Goal: Task Accomplishment & Management: Manage account settings

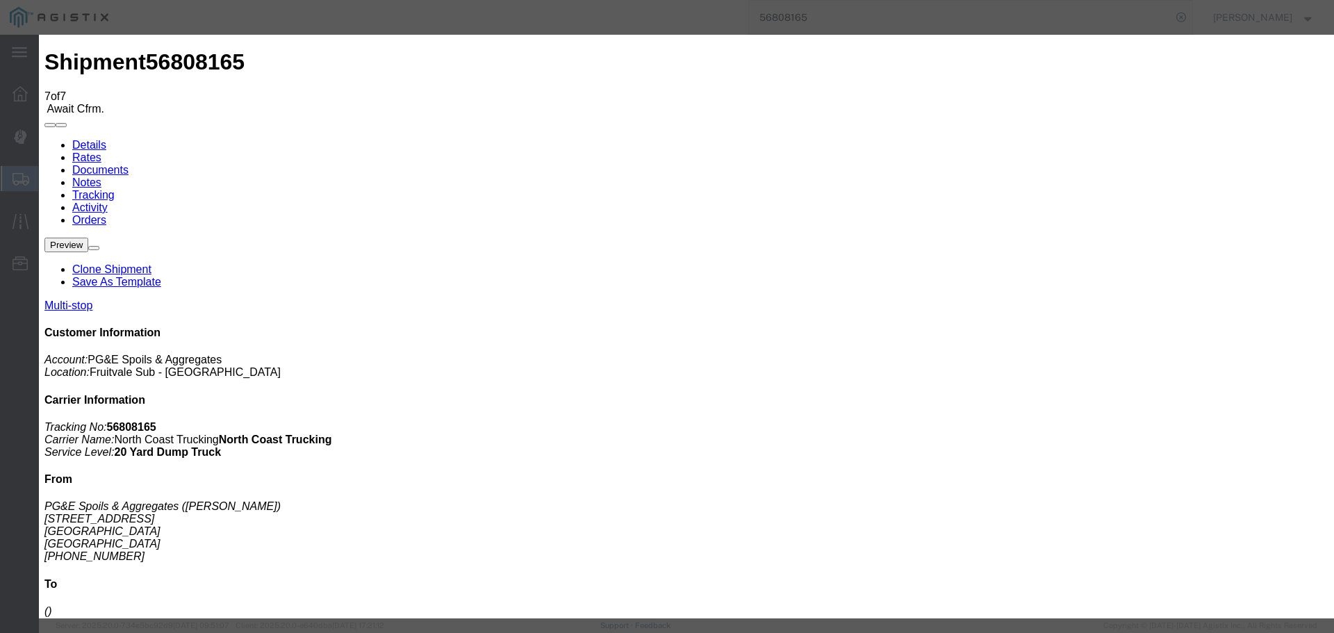
type input "[DATE]"
type input "3:00 PM"
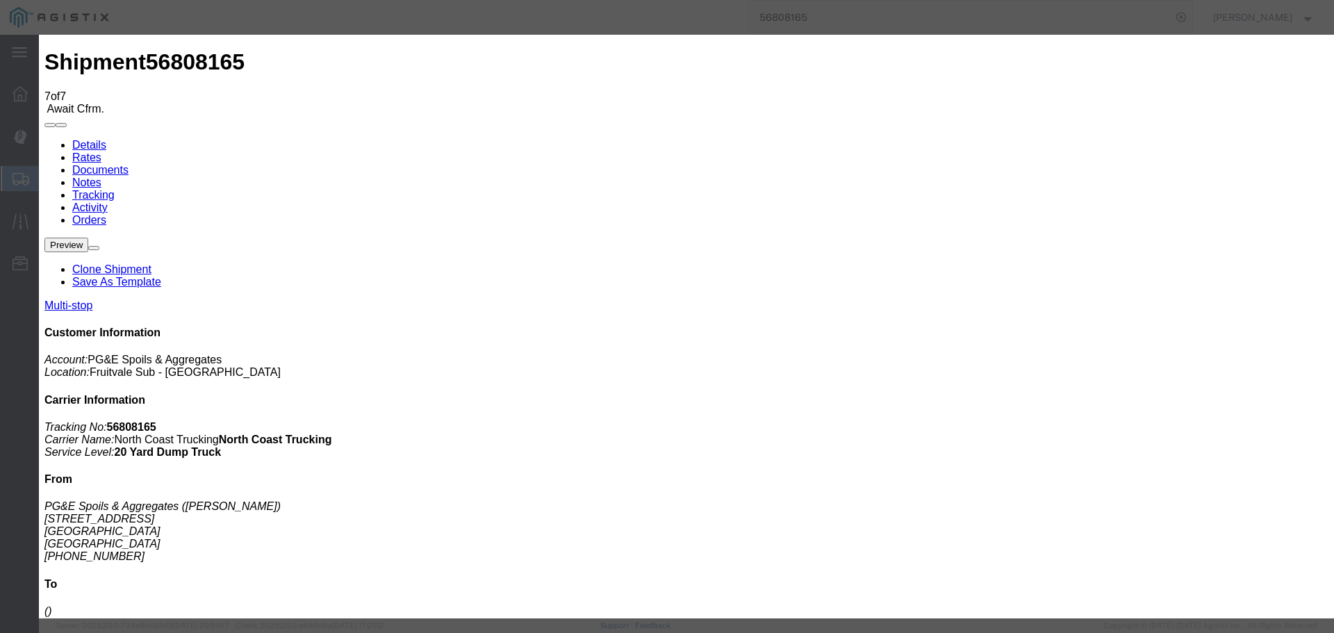
type input "[DATE]"
type input "2:45 PM"
select select "DPTDLVLOC"
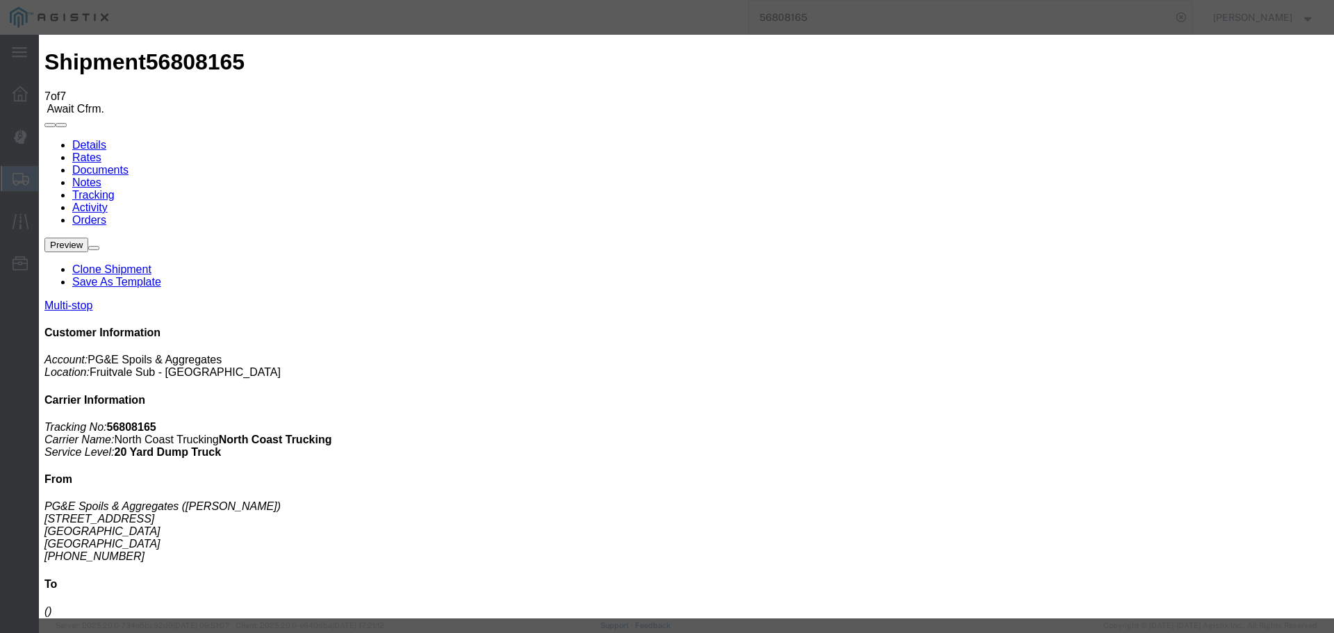
select select "{"pickupDeliveryInfoId": "122913913","pickupOrDelivery": "D","stopNum": "2","lo…"
select select "CA"
type input "Avenal"
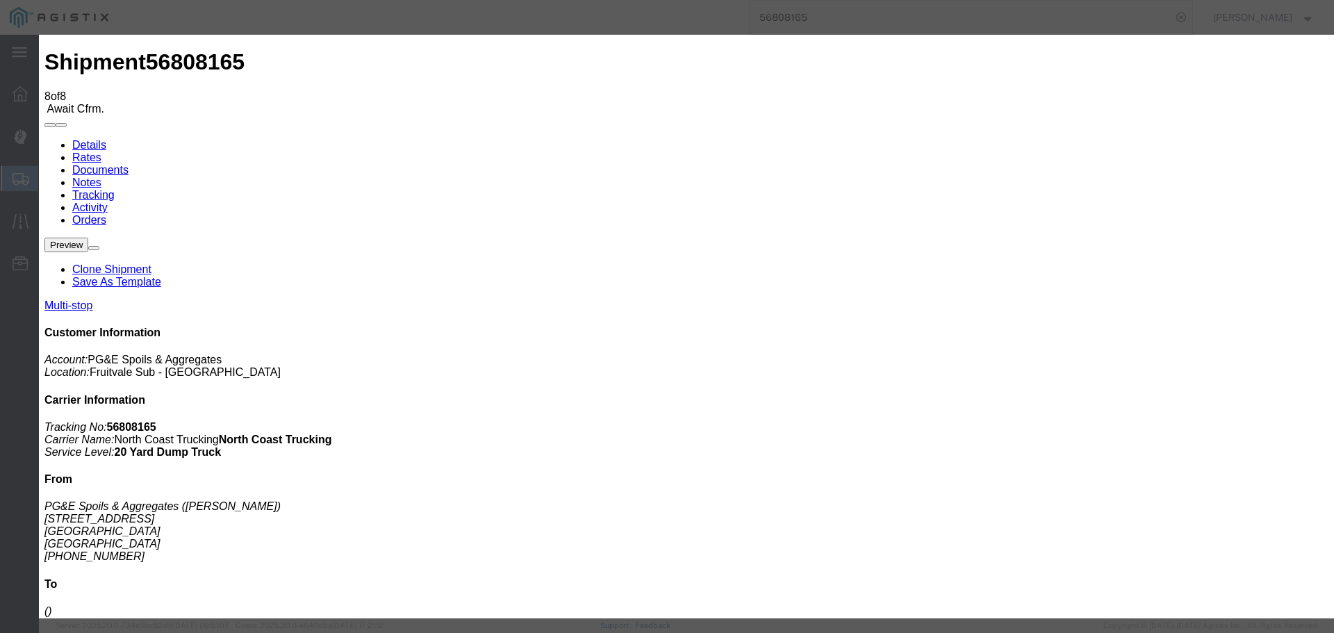
type input "[DATE]"
type input "3:00 PM"
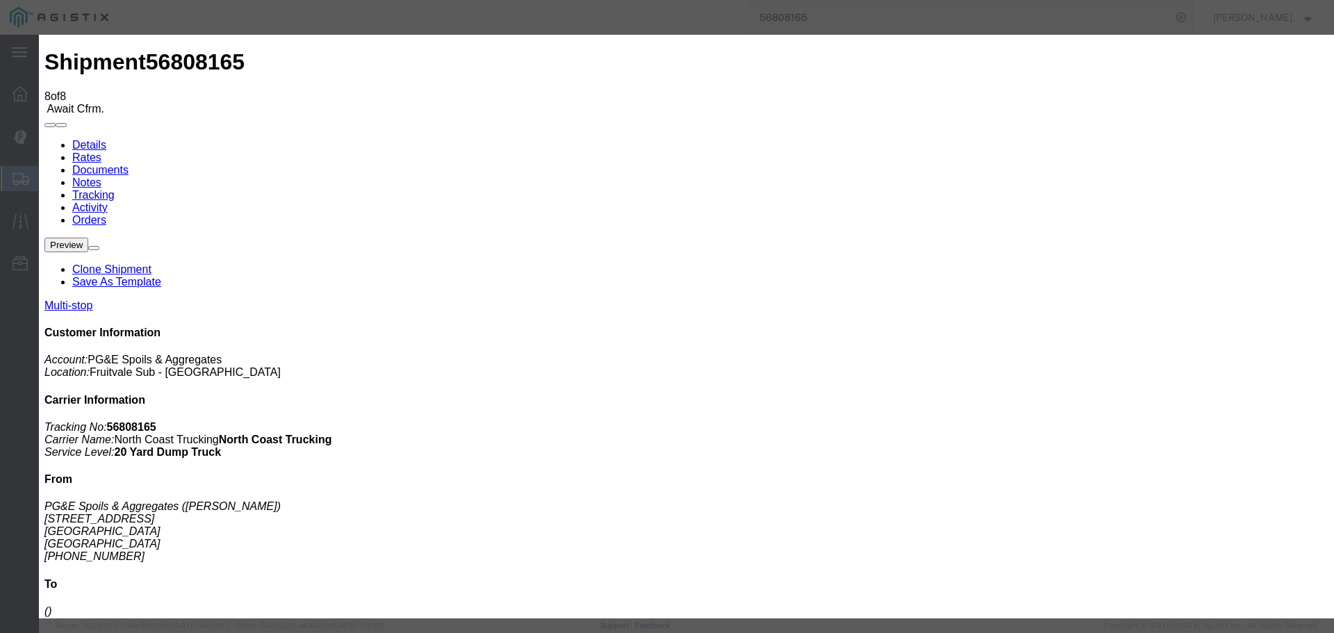
type input "[DATE]"
type input "5:00 PM"
select select "ARVDLVLOC"
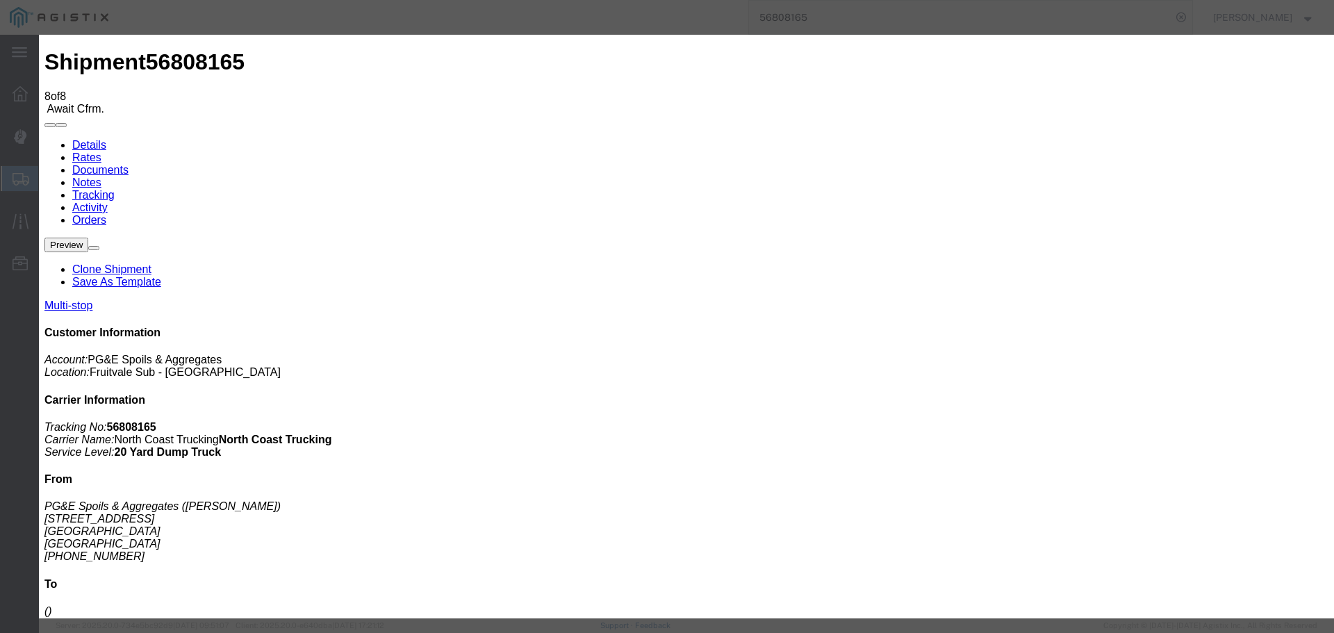
select select "{"pickupDeliveryInfoId": "122913912","pickupOrDelivery": "P","stopNum": "1","lo…"
select select "CA"
type input "[GEOGRAPHIC_DATA]"
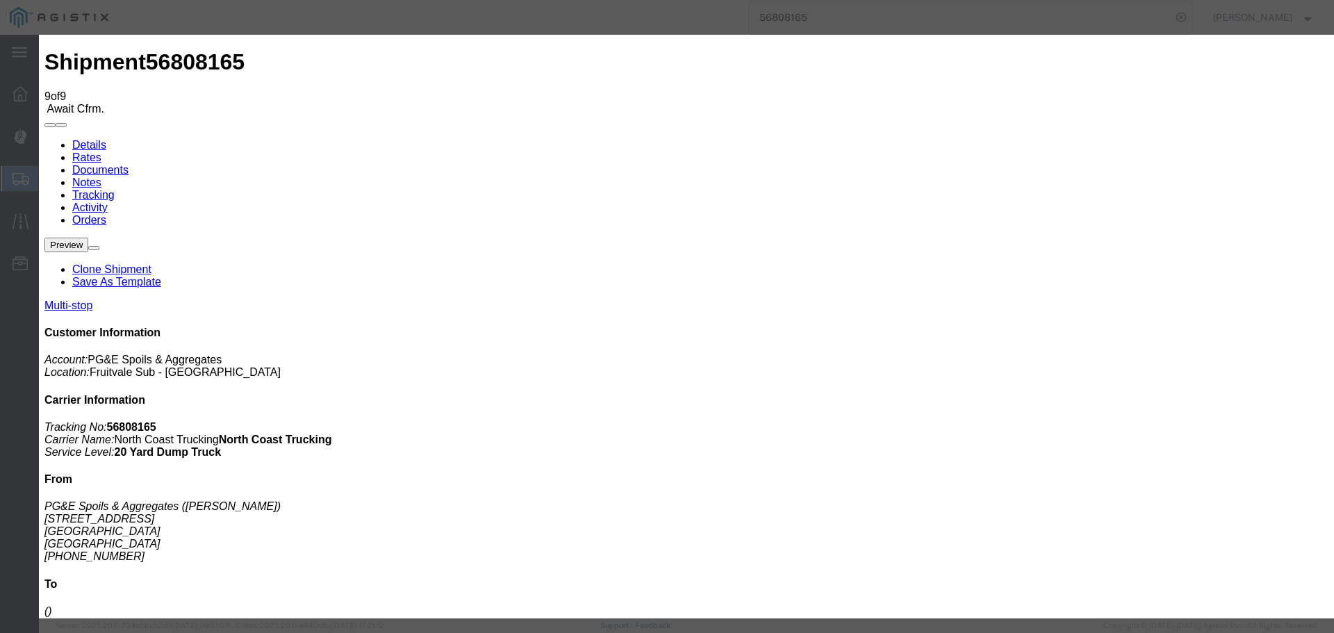
type input "[DATE]"
type input "3:00 PM"
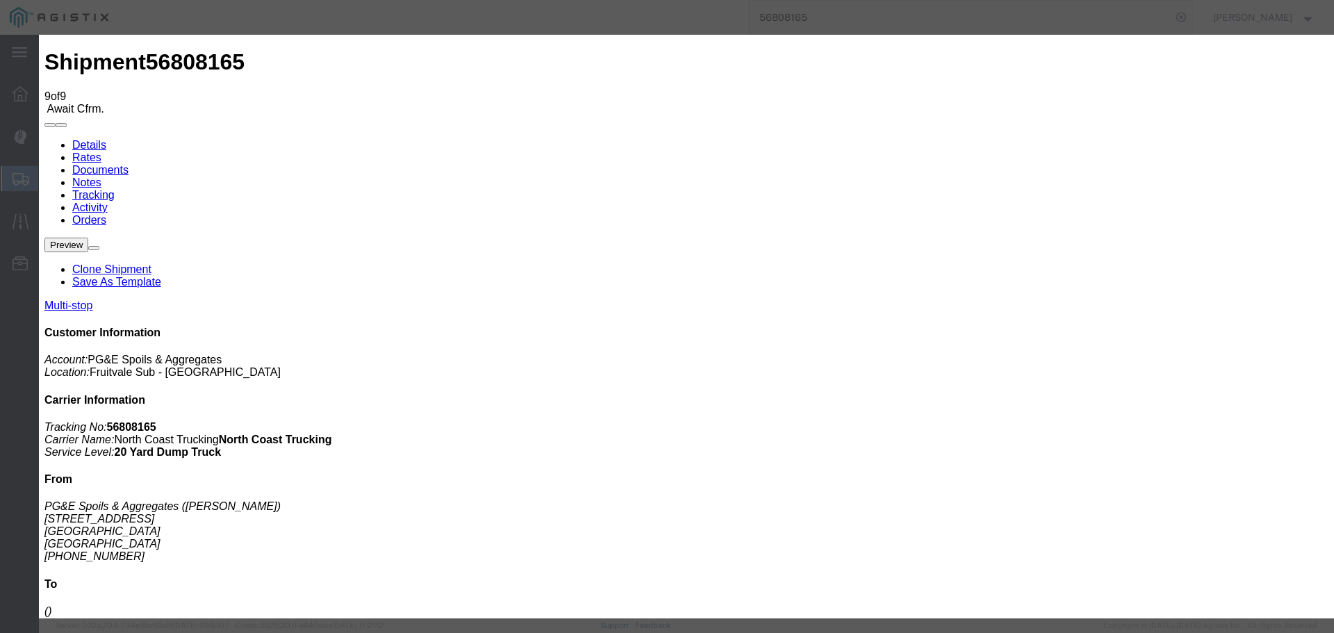
type input "[DATE]"
type input "5:05 PM"
select select "DPTPULOC"
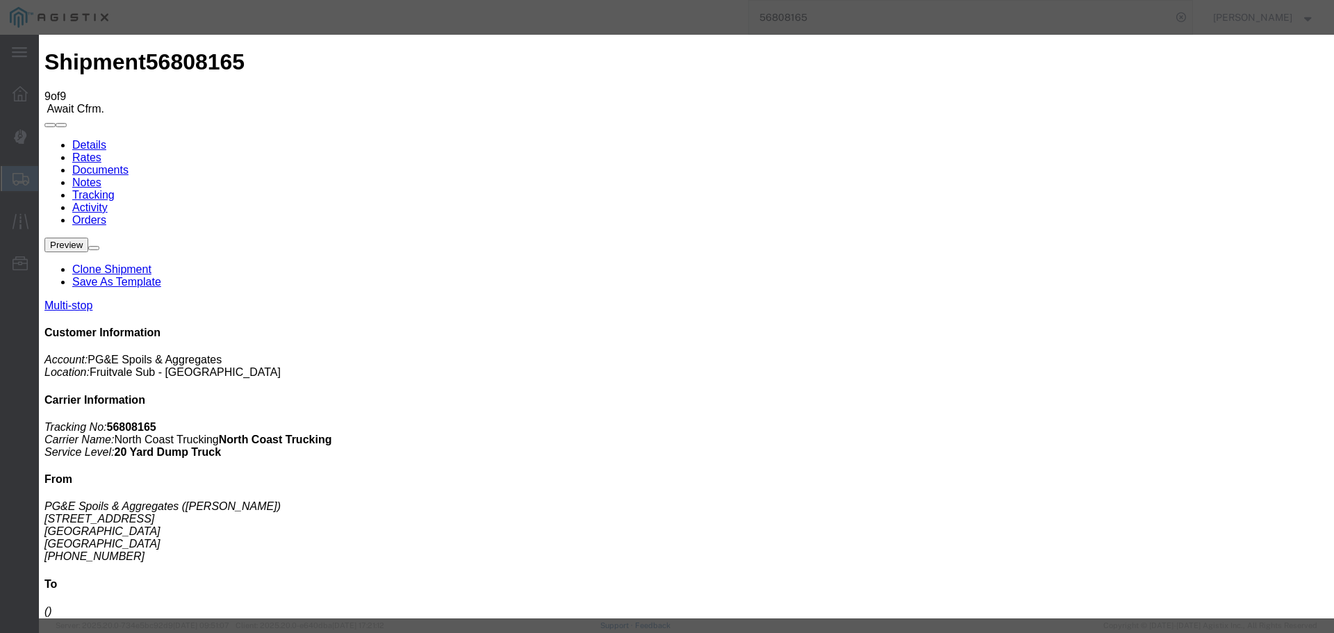
select select "{"pickupDeliveryInfoId": "122913912","pickupOrDelivery": "P","stopNum": "1","lo…"
select select "CA"
type input "[GEOGRAPHIC_DATA]"
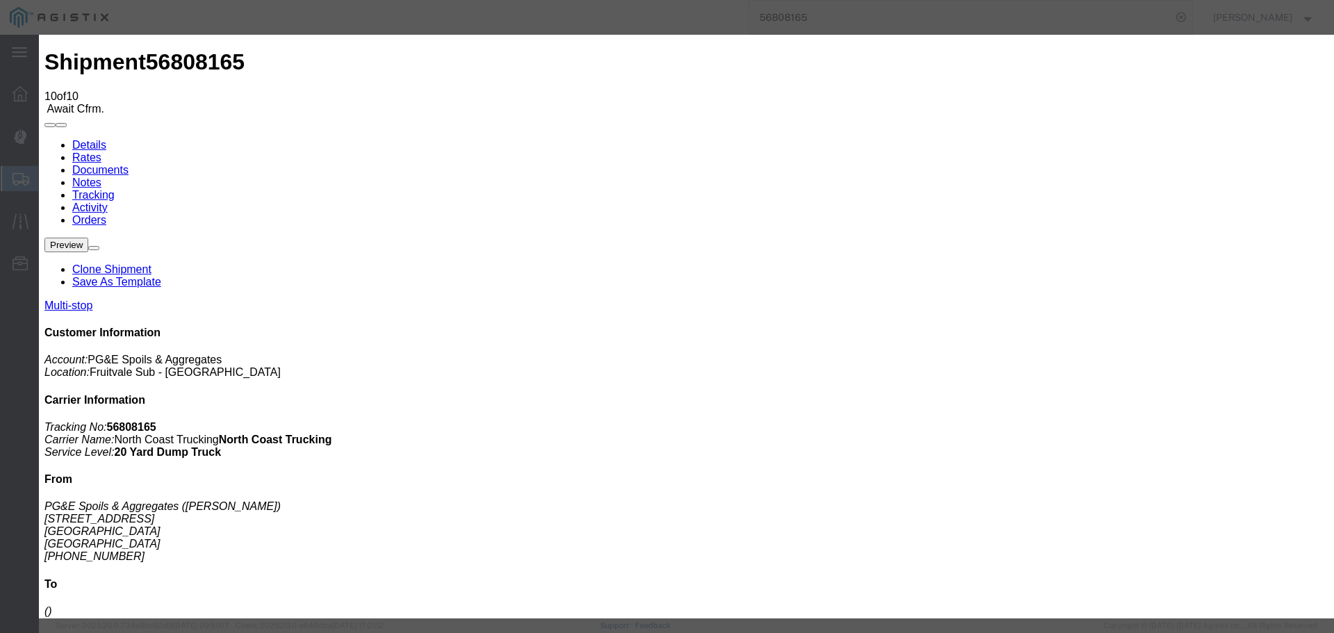
select select "ARVPULOC"
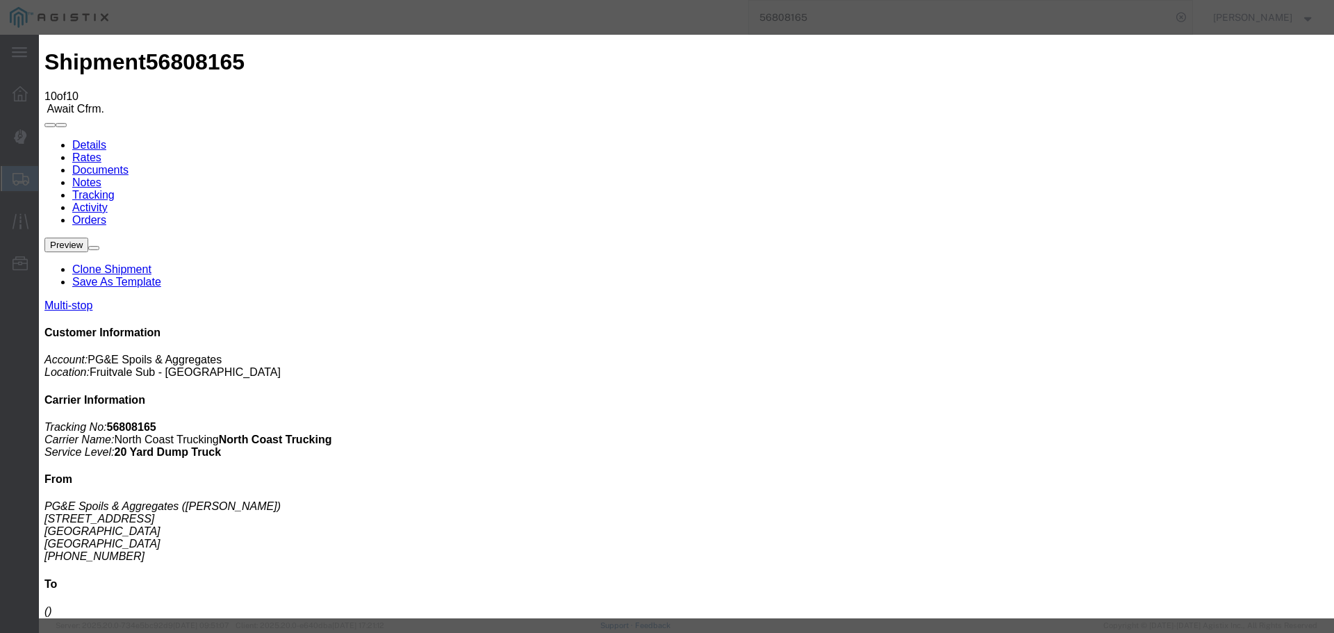
type input "[DATE]"
type input "3:00 PM"
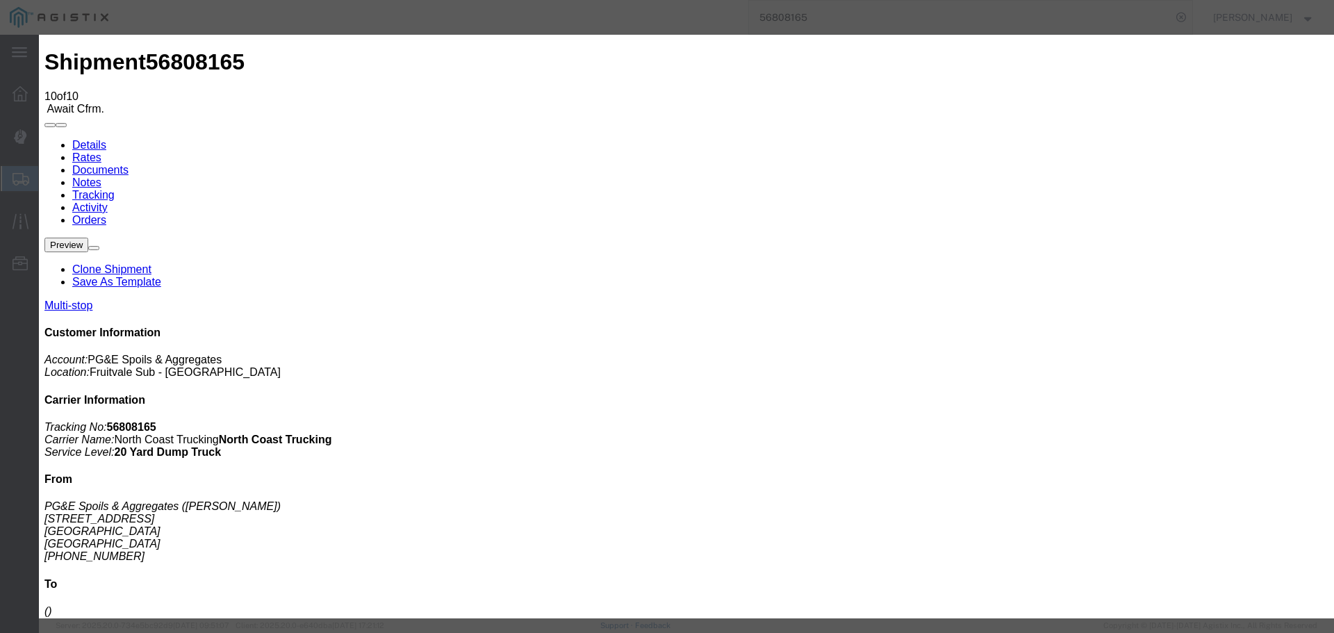
type input "[DATE]"
select select "BREAKSTART"
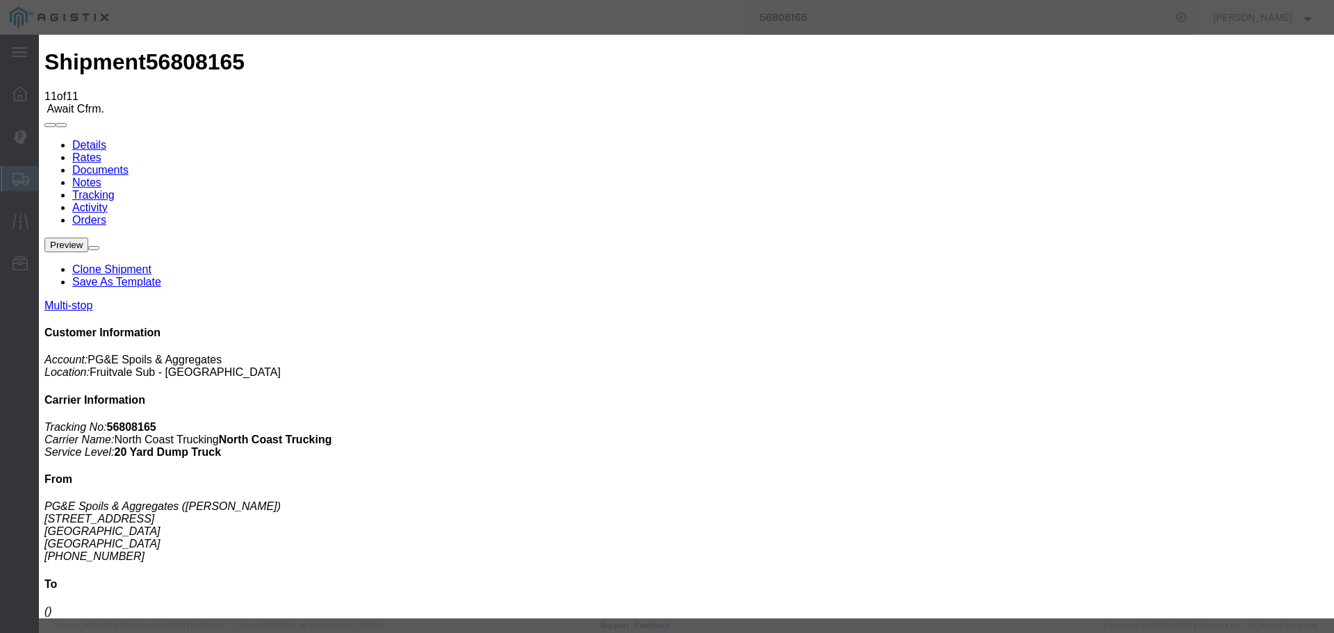
type input "[DATE]"
type input "3:00 PM"
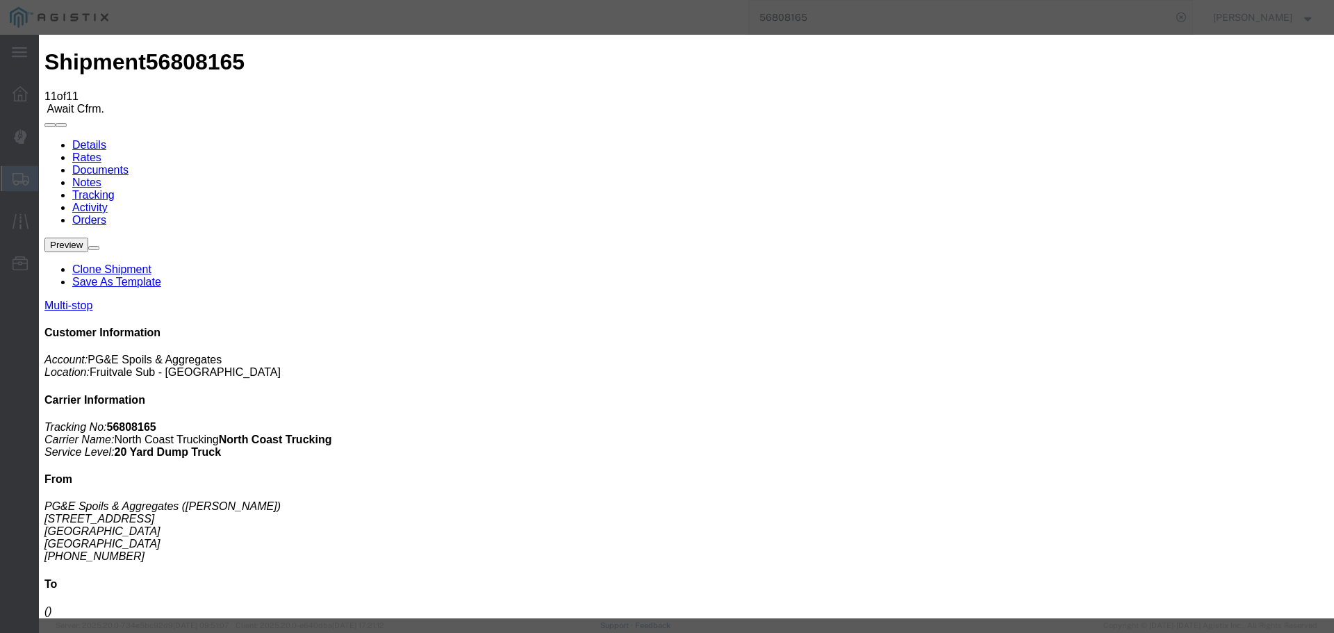
type input "[DATE]"
type input "3:30 PM"
select select "BREAKSTOP"
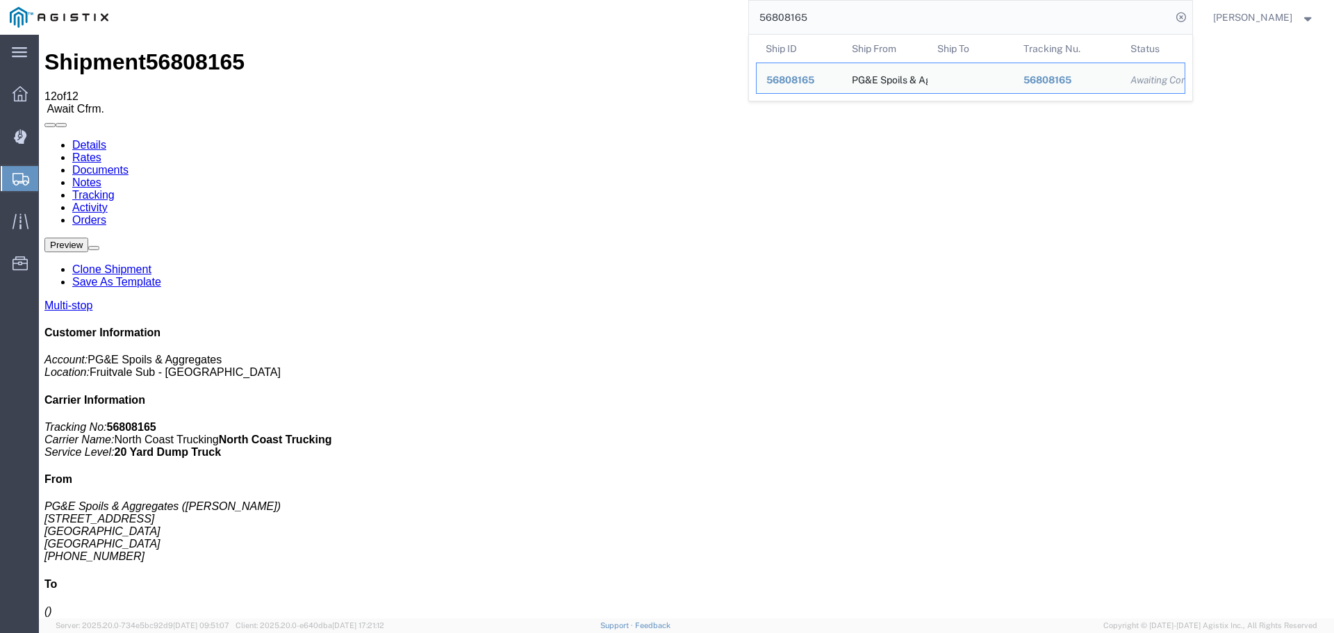
drag, startPoint x: 848, startPoint y: 11, endPoint x: 754, endPoint y: 13, distance: 93.9
click at [754, 13] on div "56808165 Ship ID Ship From Ship To Tracking Nu. Status Ship ID 56808165 Ship Fr…" at bounding box center [655, 17] width 1075 height 35
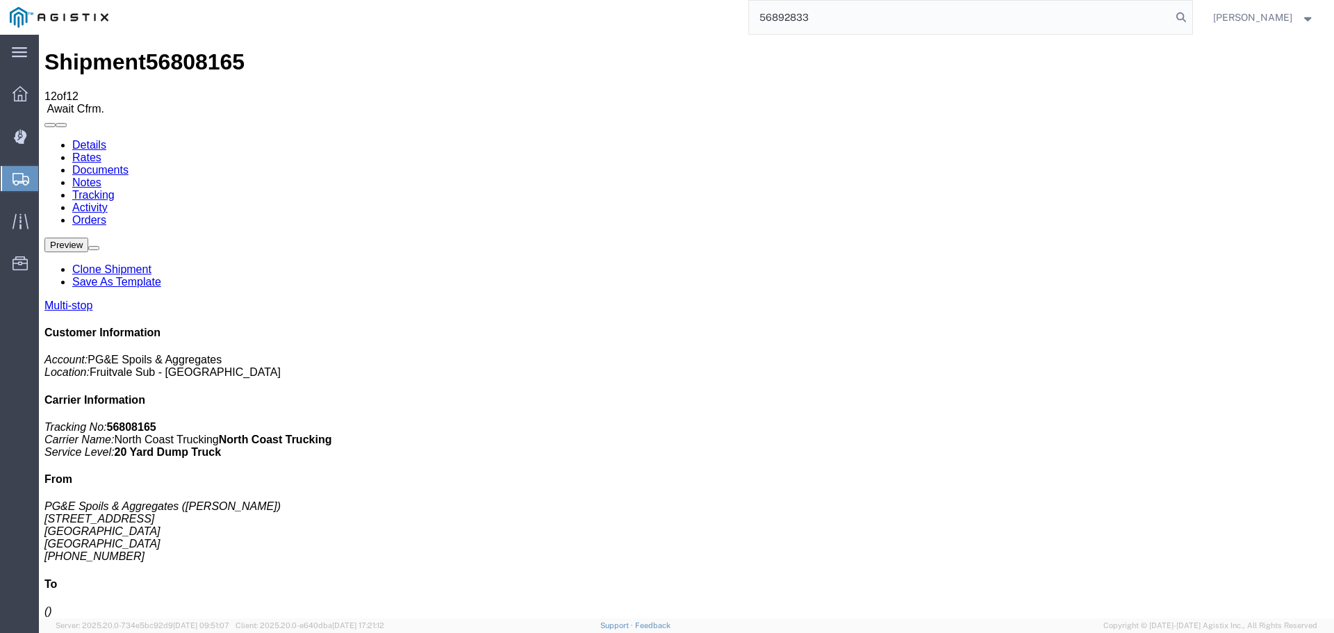
type input "56892833"
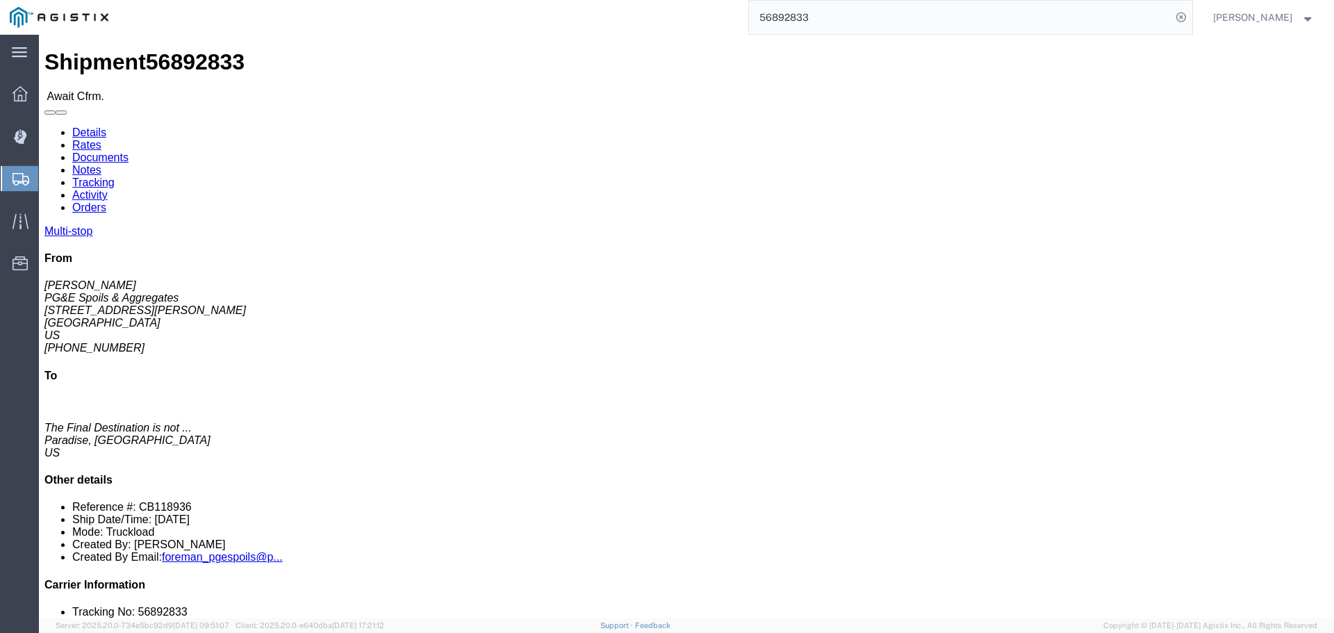
click link "Tracking"
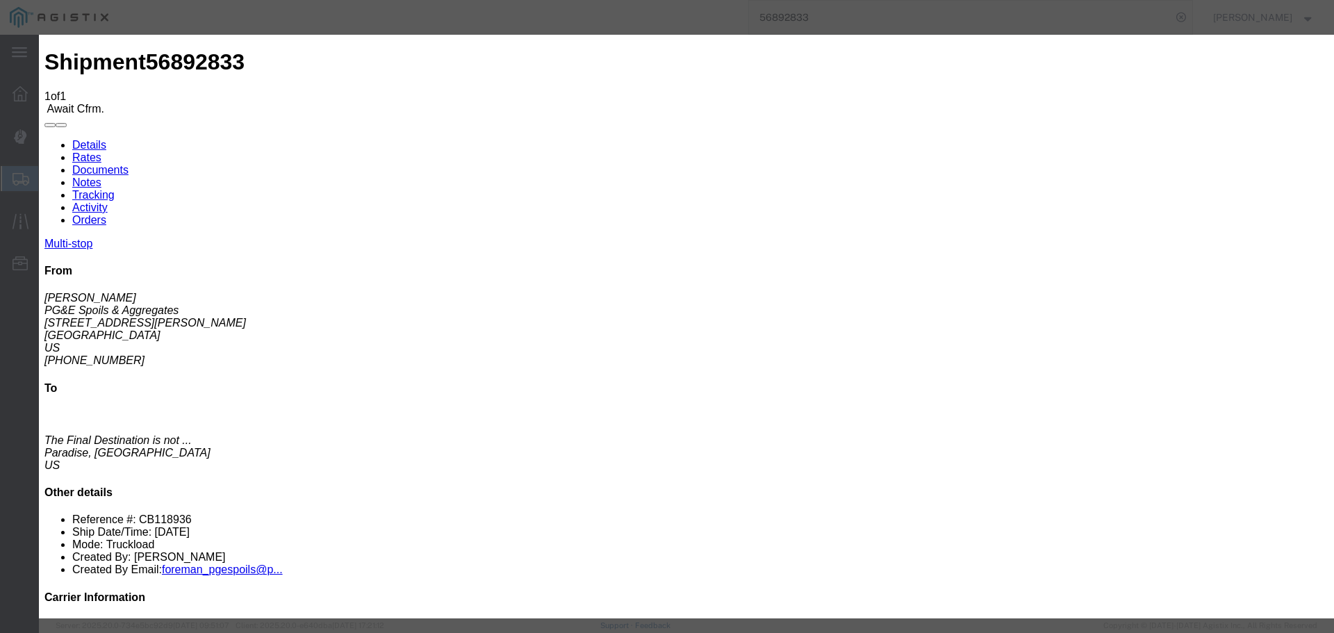
type input "[DATE]"
type input "3:00 PM"
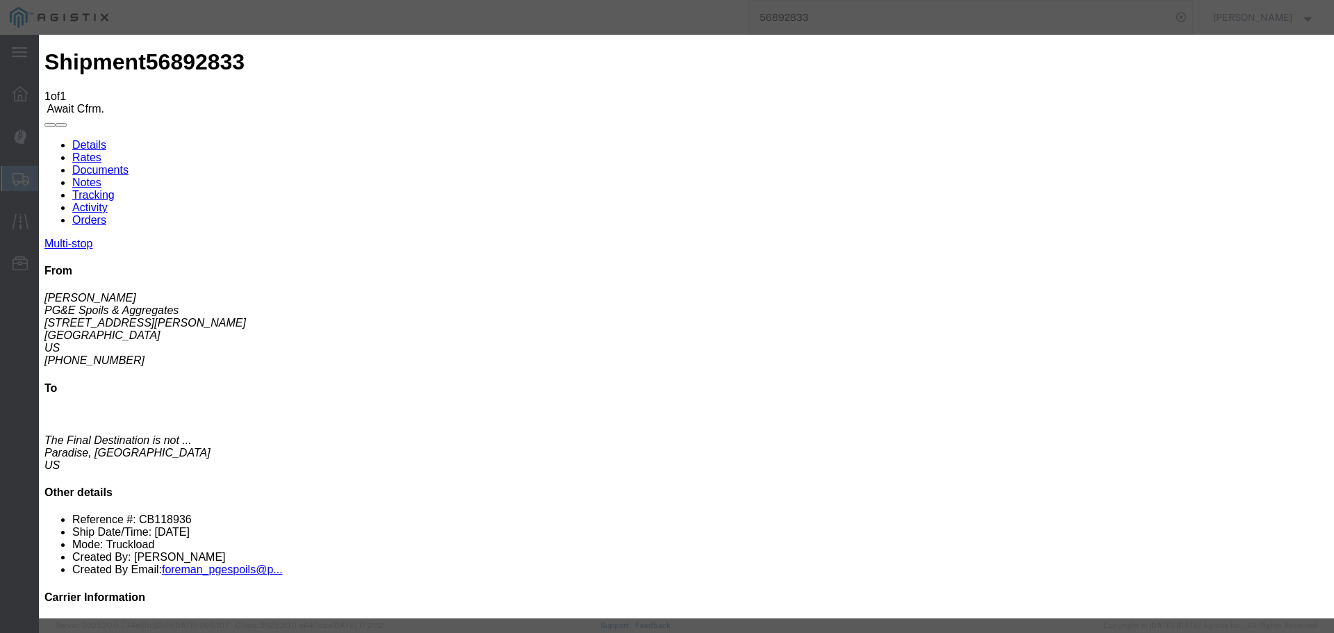
type input "[DATE]"
type input "7:00 AM"
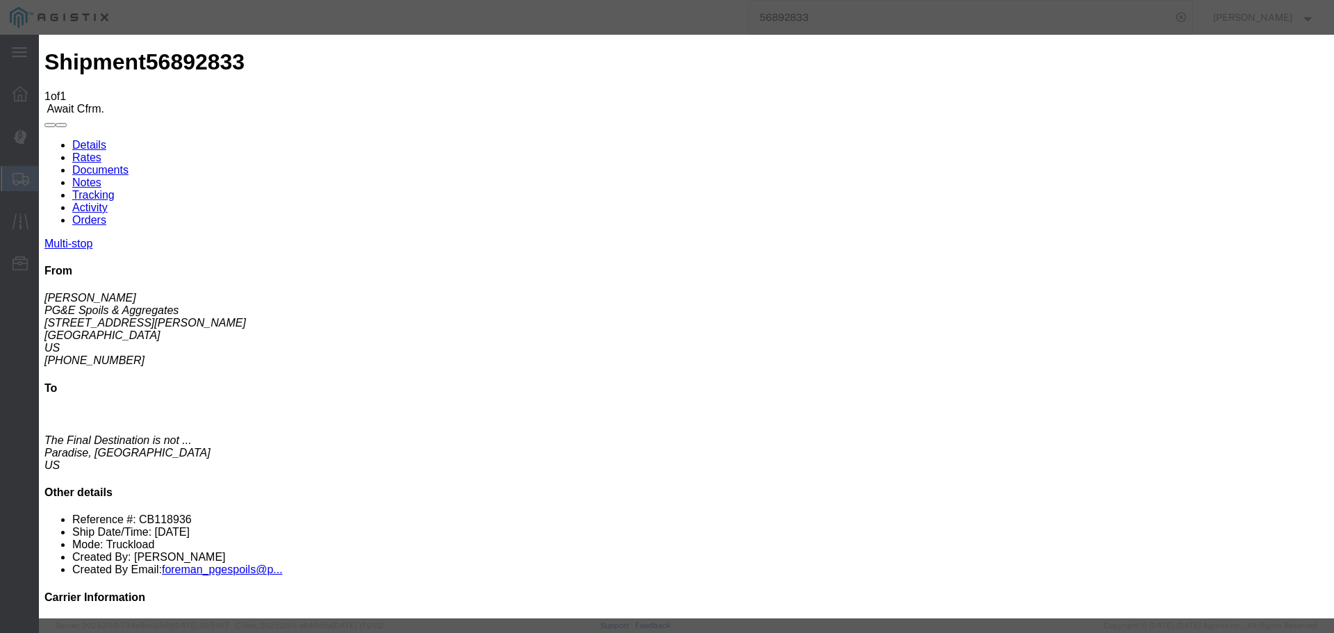
select select "ARVPULOC"
select select "{"pickupDeliveryInfoId": "123085994","pickupOrDelivery": "P","stopNum": "1","lo…"
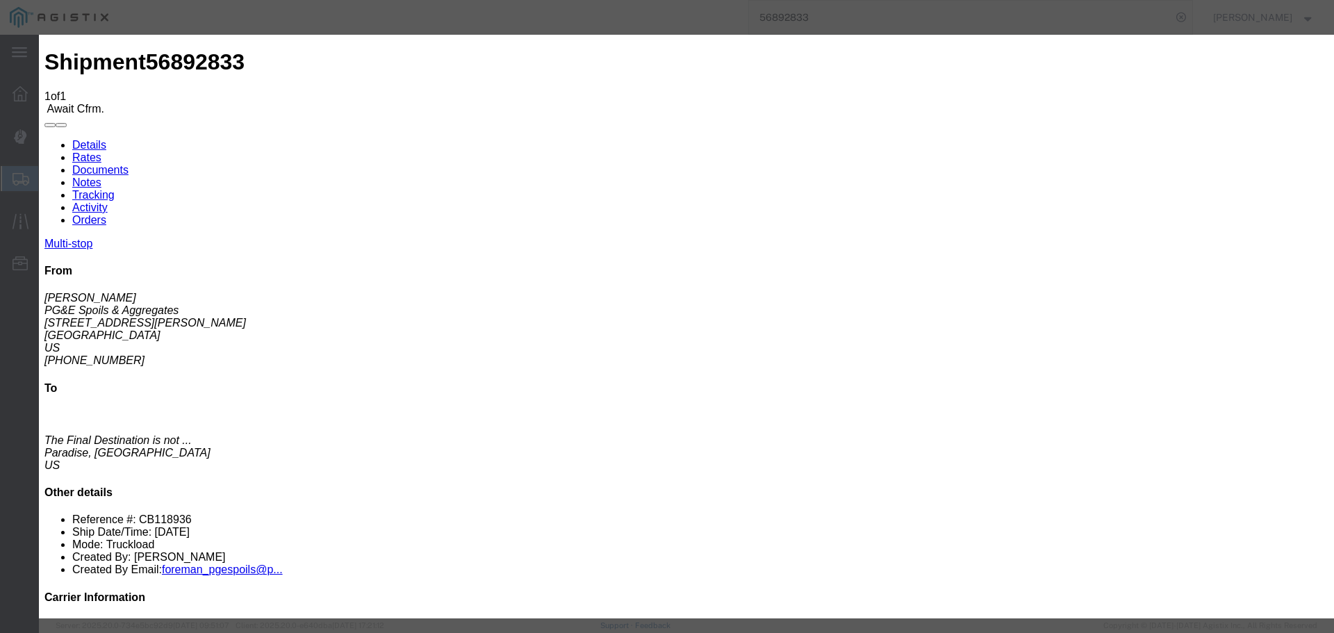
select select "CA"
type input "[GEOGRAPHIC_DATA]"
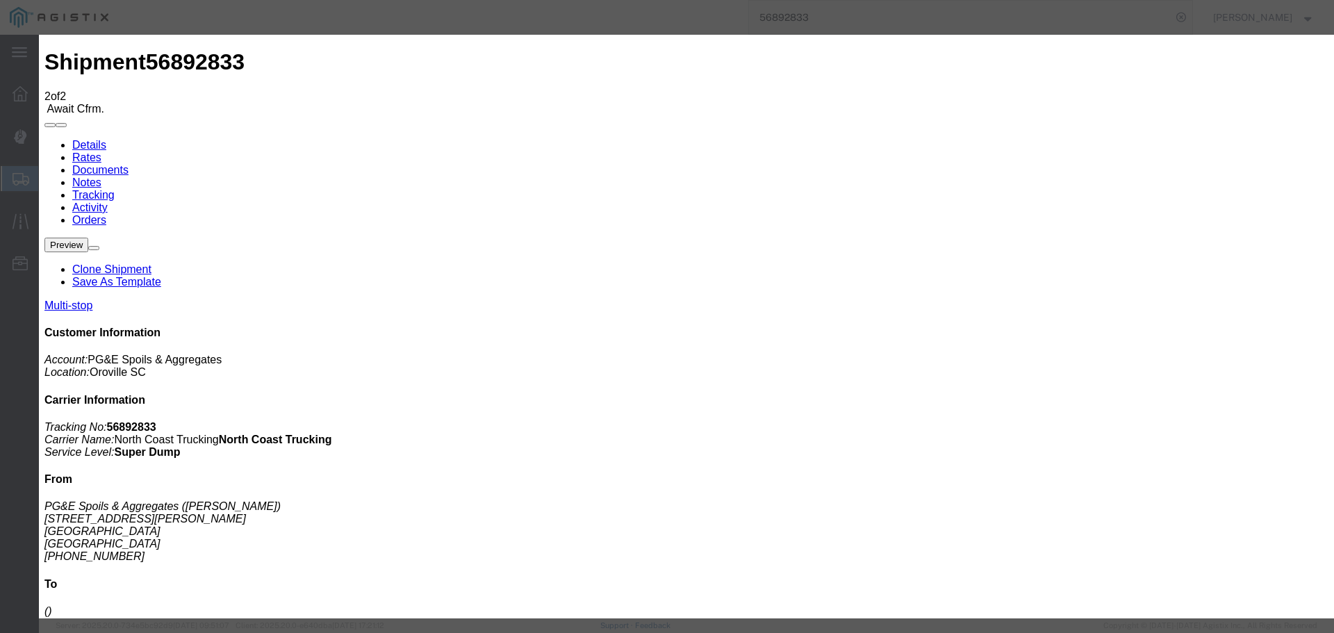
type input "[DATE]"
type input "3:00 PM"
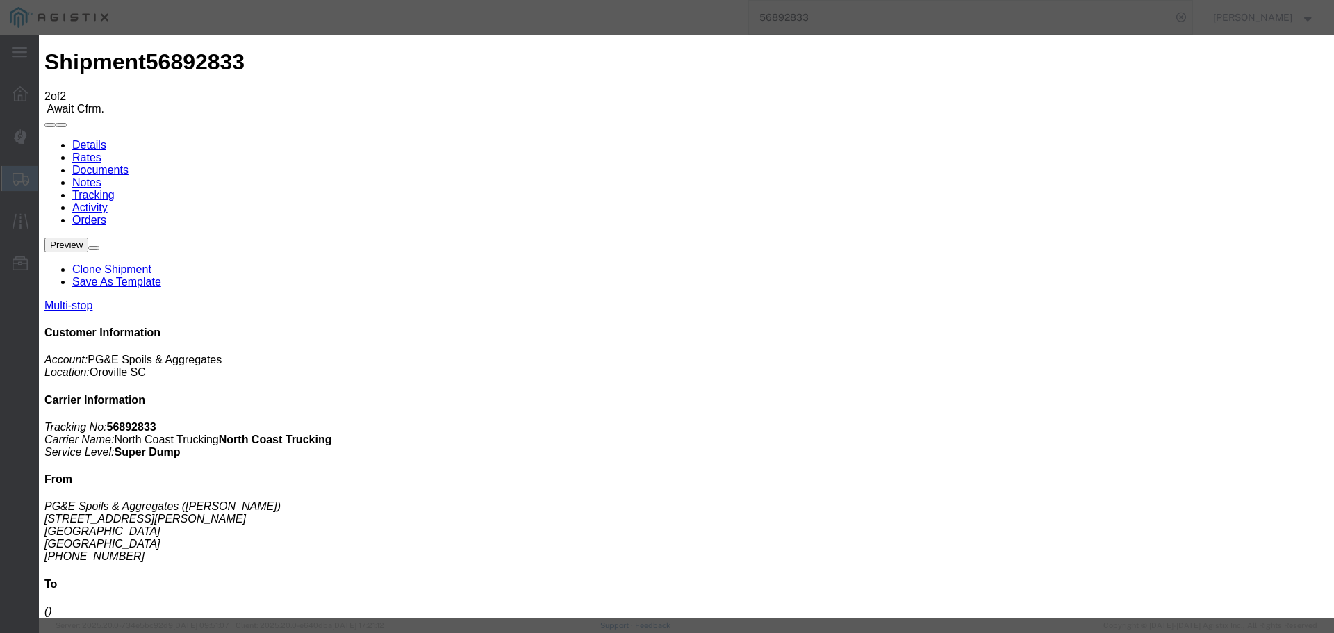
type input "[DATE]"
type input "9:00 AM"
select select "ARVPULOC"
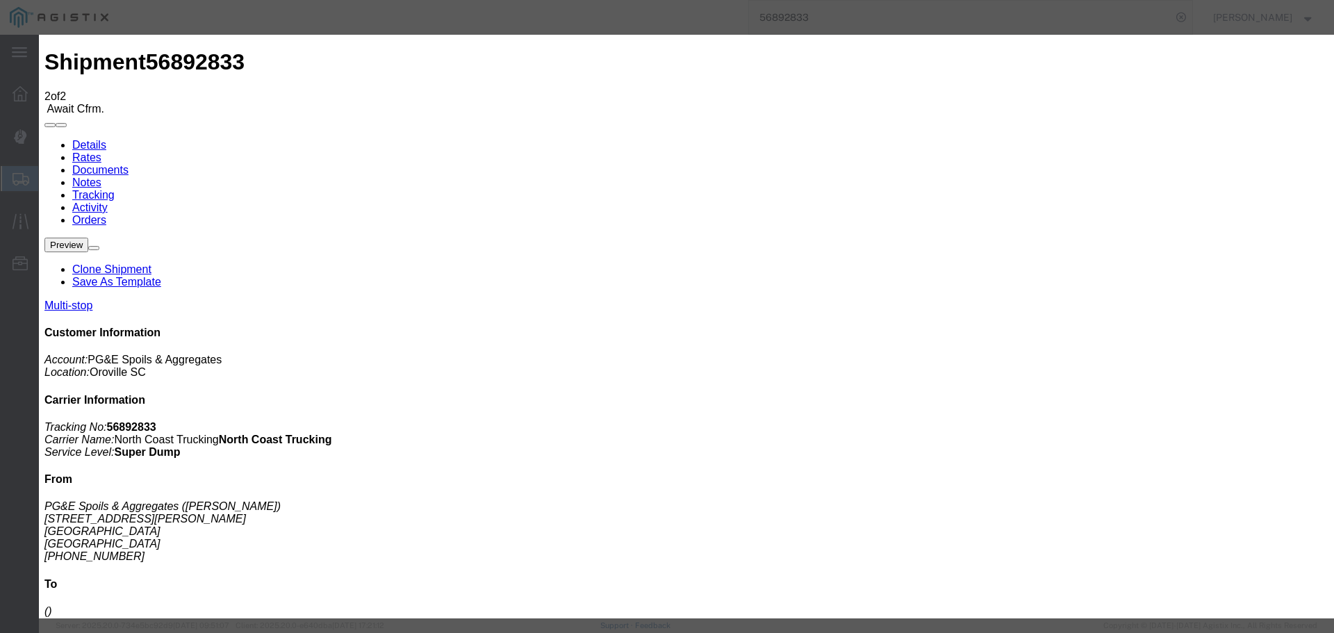
select select "{"pickupDeliveryInfoId": "123085994","pickupOrDelivery": "P","stopNum": "1","lo…"
select select "CA"
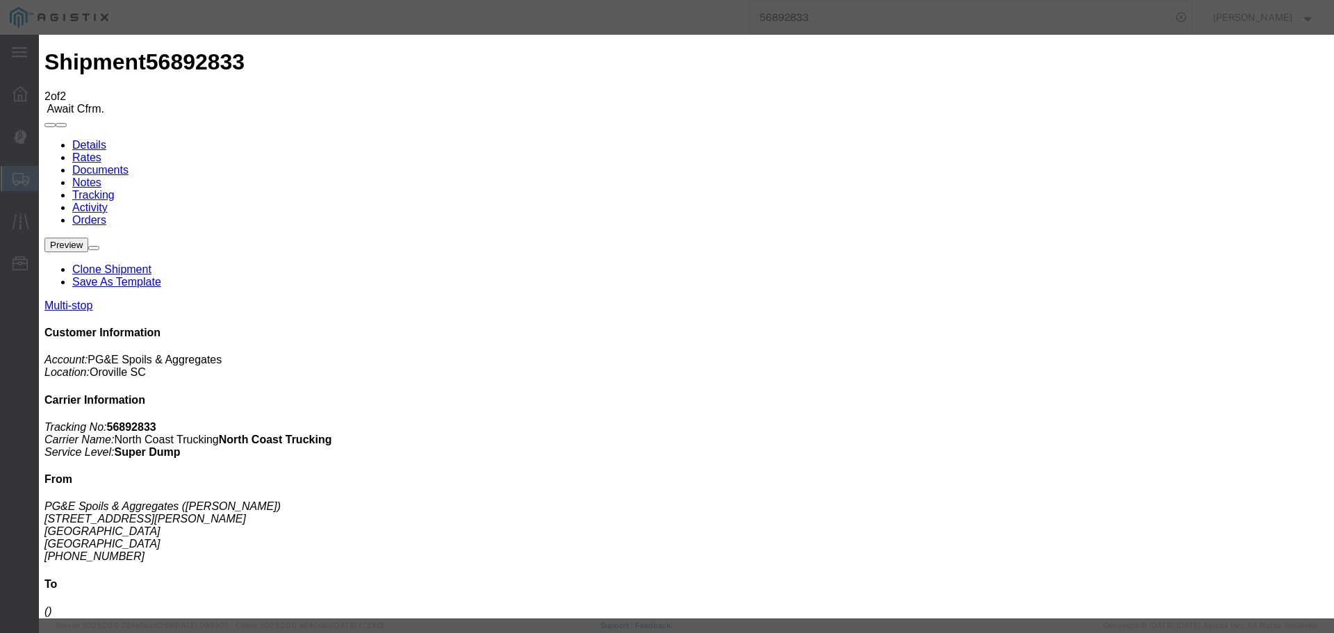
type input "[GEOGRAPHIC_DATA]"
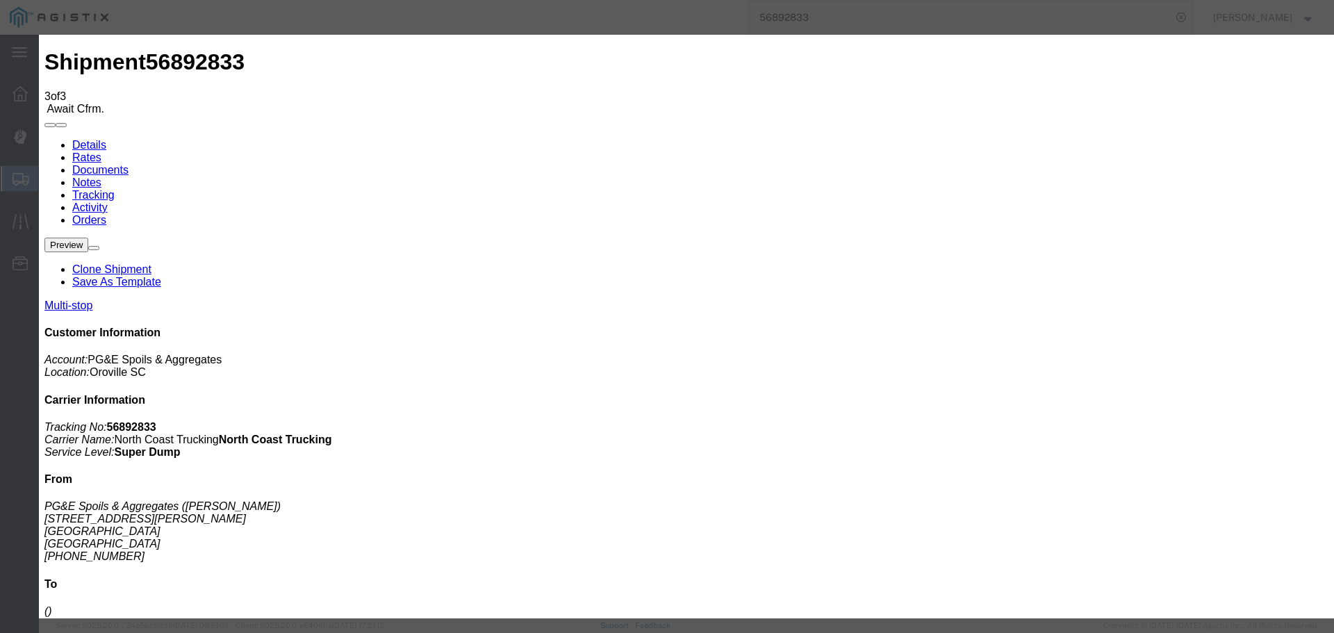
type input "[DATE]"
type input "3:00 PM"
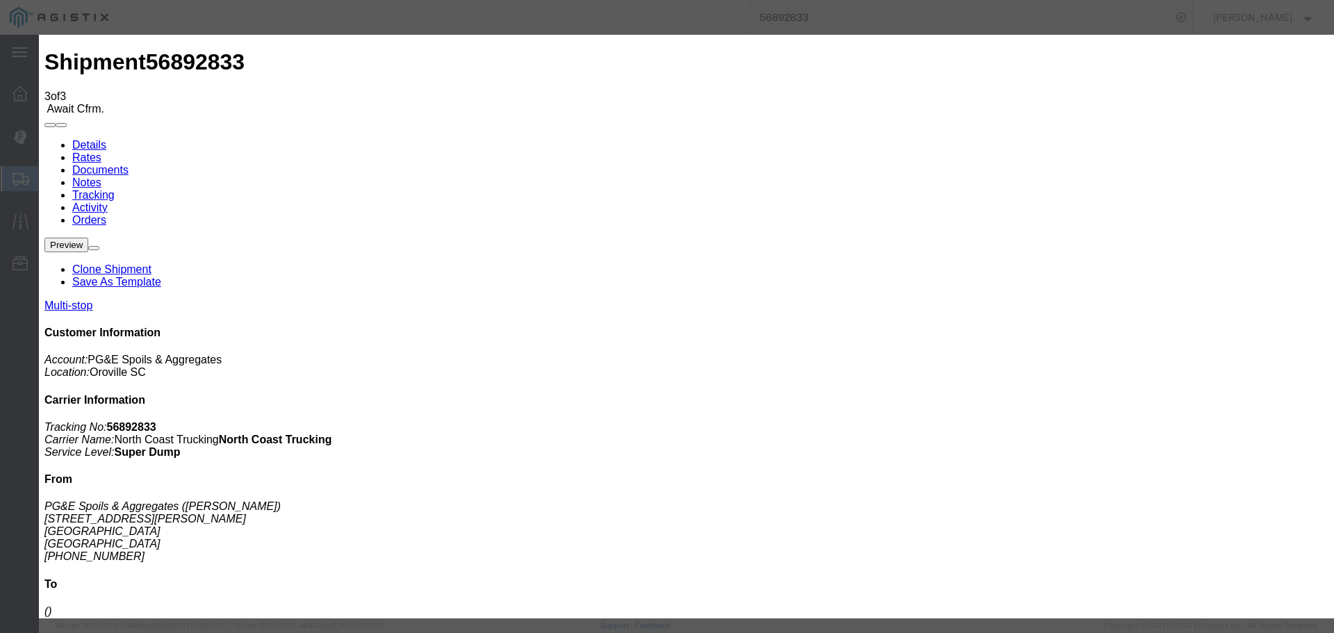
type input "[DATE]"
type input "10:30 AM"
select select "ARVPULOC"
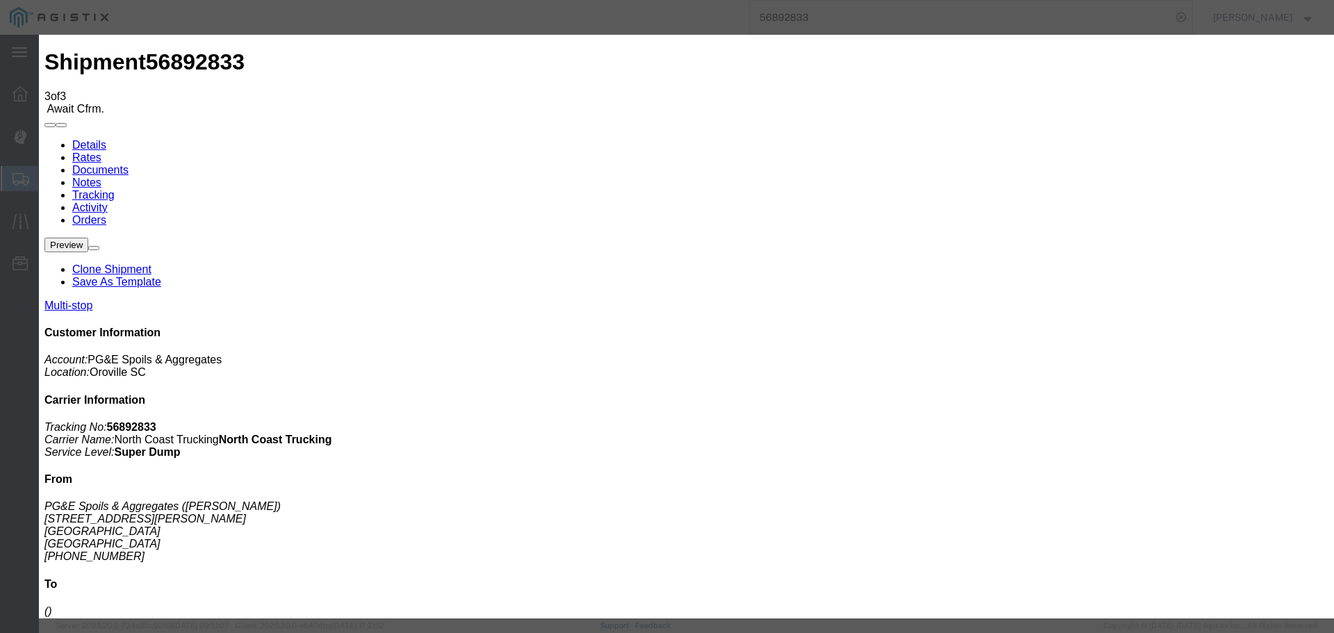
select select "{"pickupDeliveryInfoId": "123085994","pickupOrDelivery": "P","stopNum": "1","lo…"
select select "CA"
type input "[GEOGRAPHIC_DATA]"
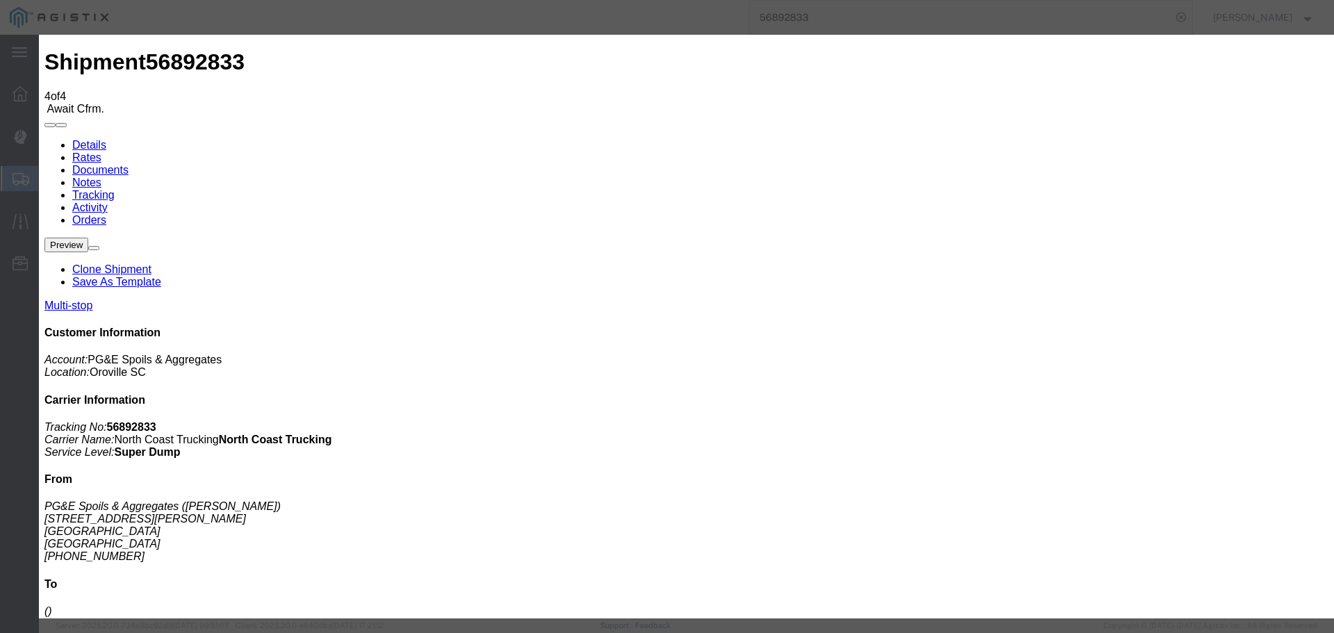
type input "[DATE]"
type input "3:00 PM"
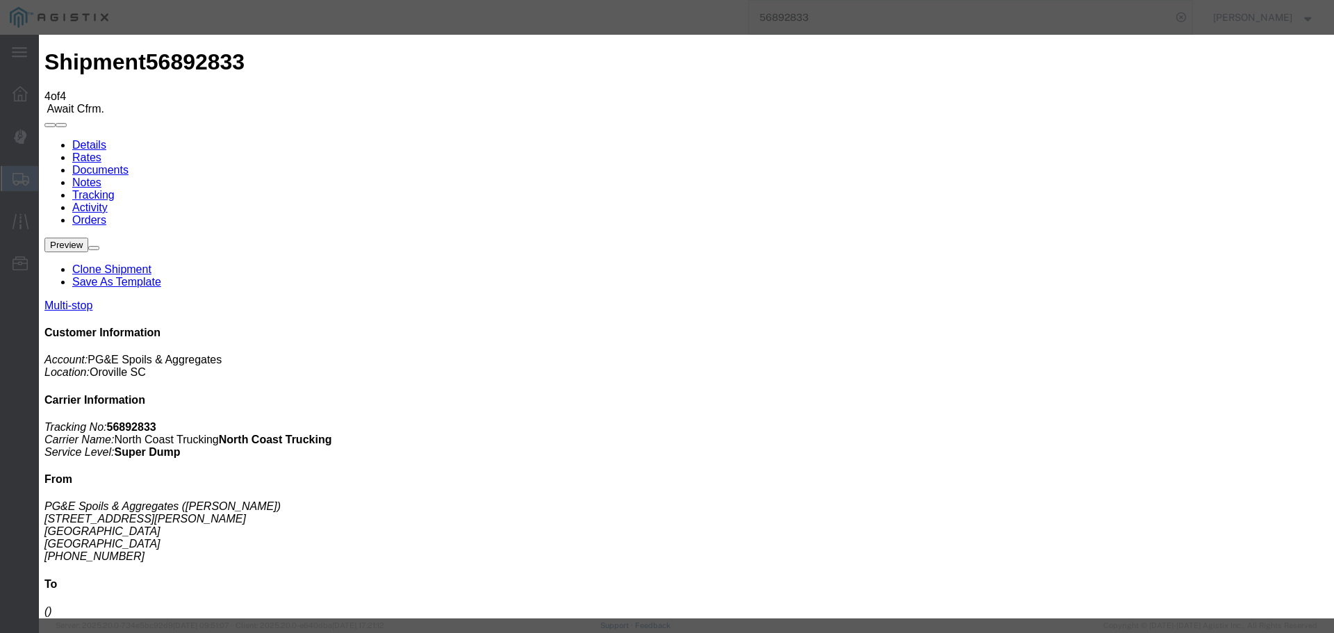
type input "[DATE]"
type input "12:30 PM"
select select "ARVPULOC"
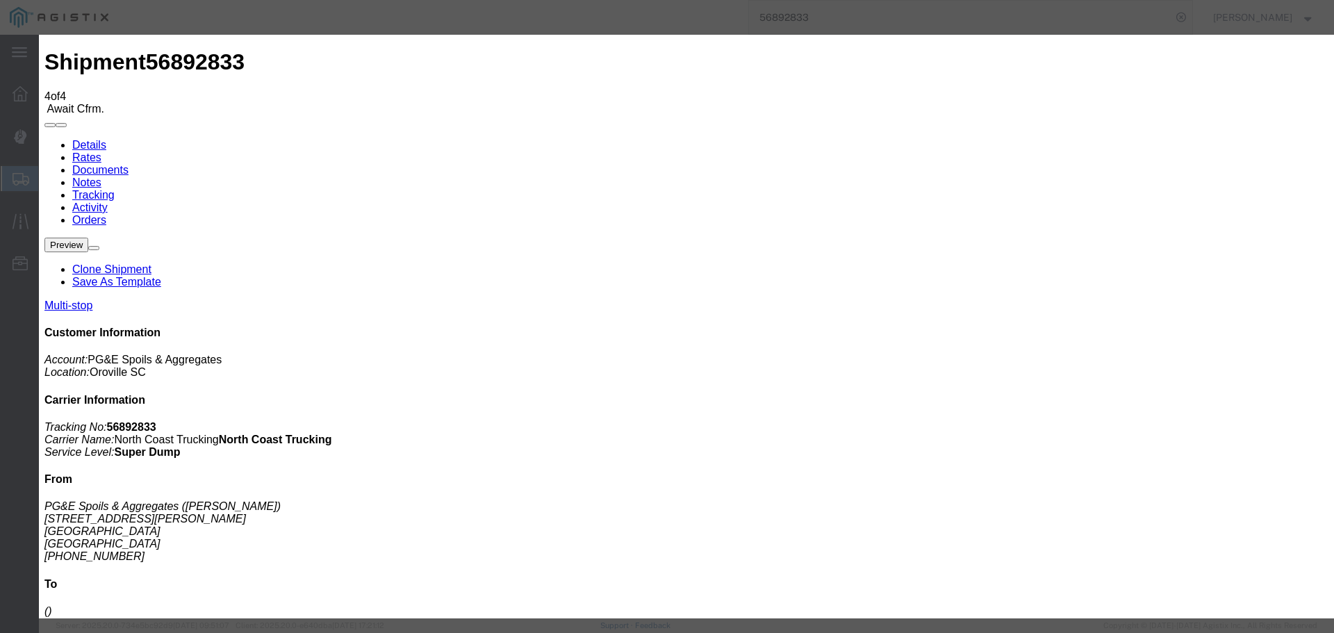
type input "rocklin"
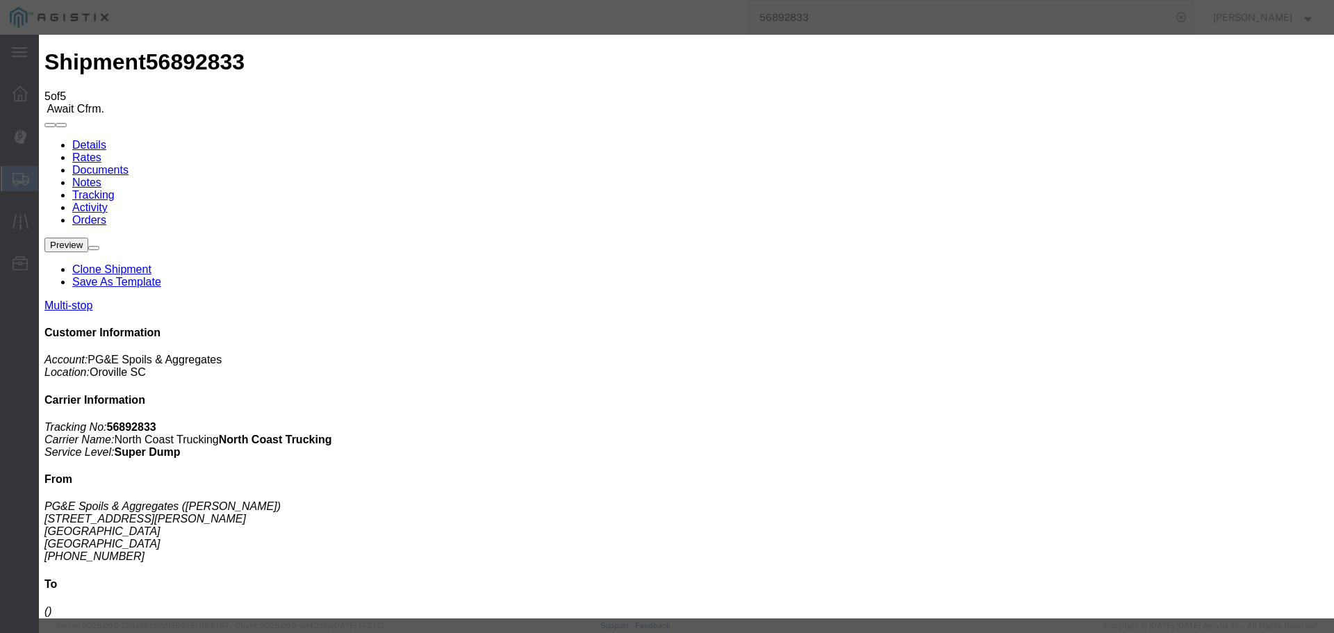
type input "[DATE]"
type input "3:00 PM"
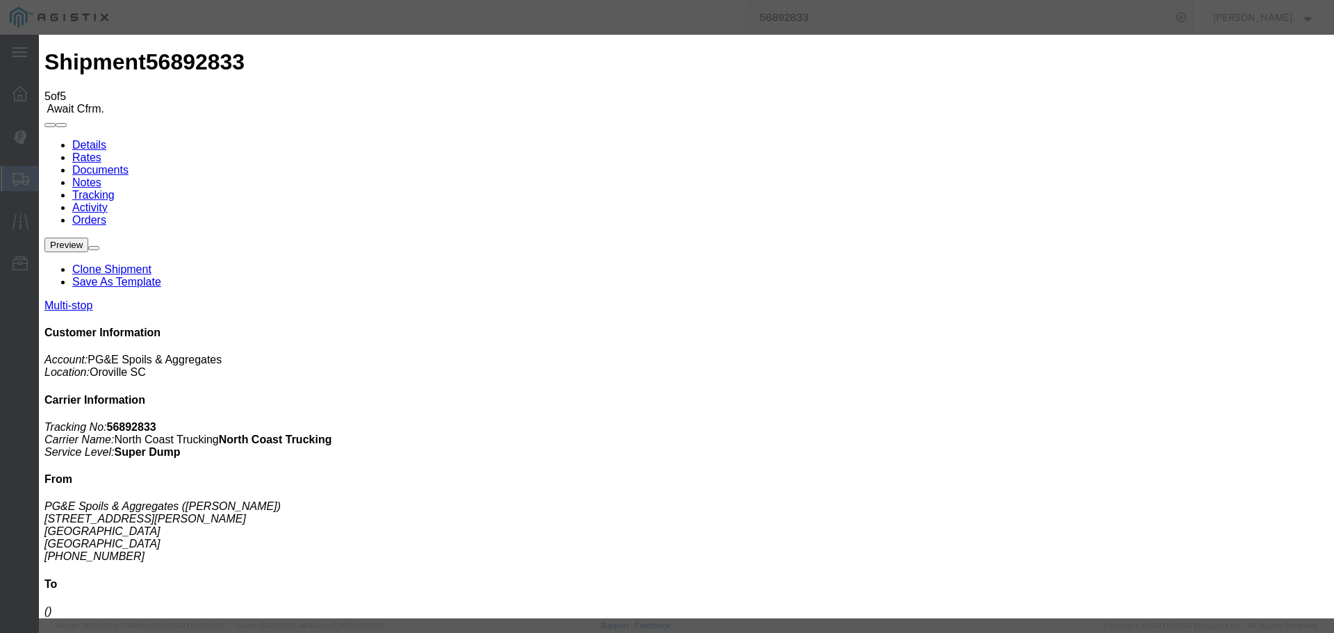
type input "[DATE]"
type input "2:00 PM"
select select "ARVPULOC"
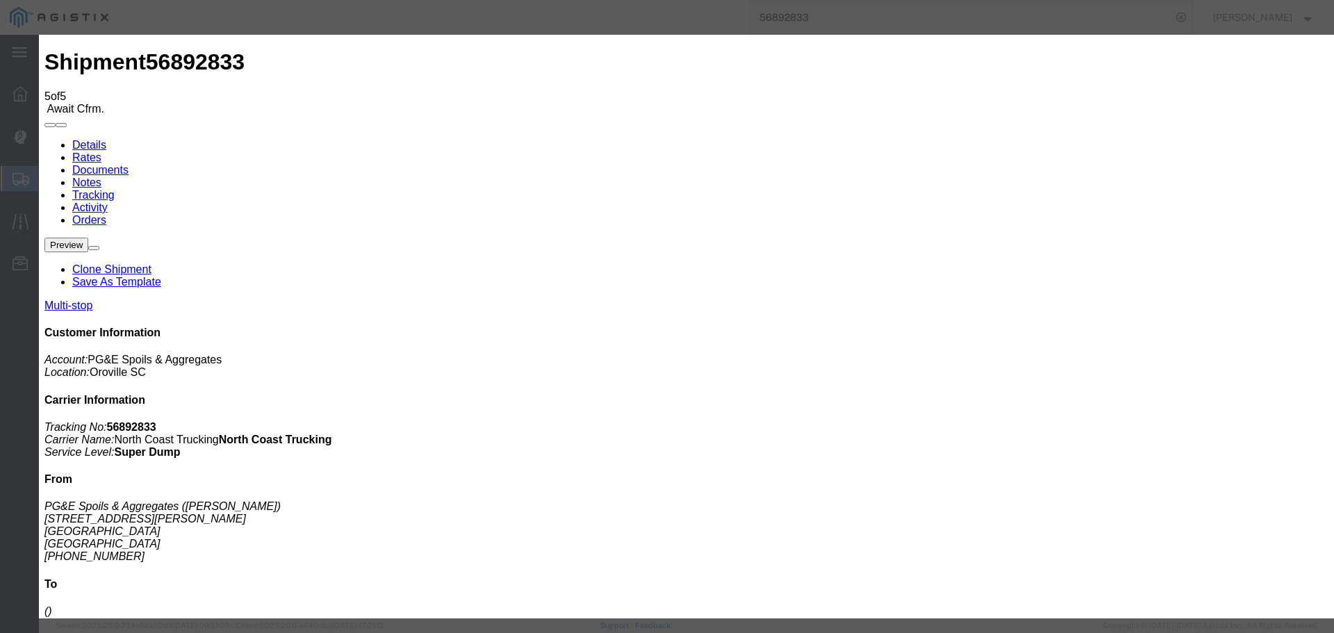
type input "rocklin"
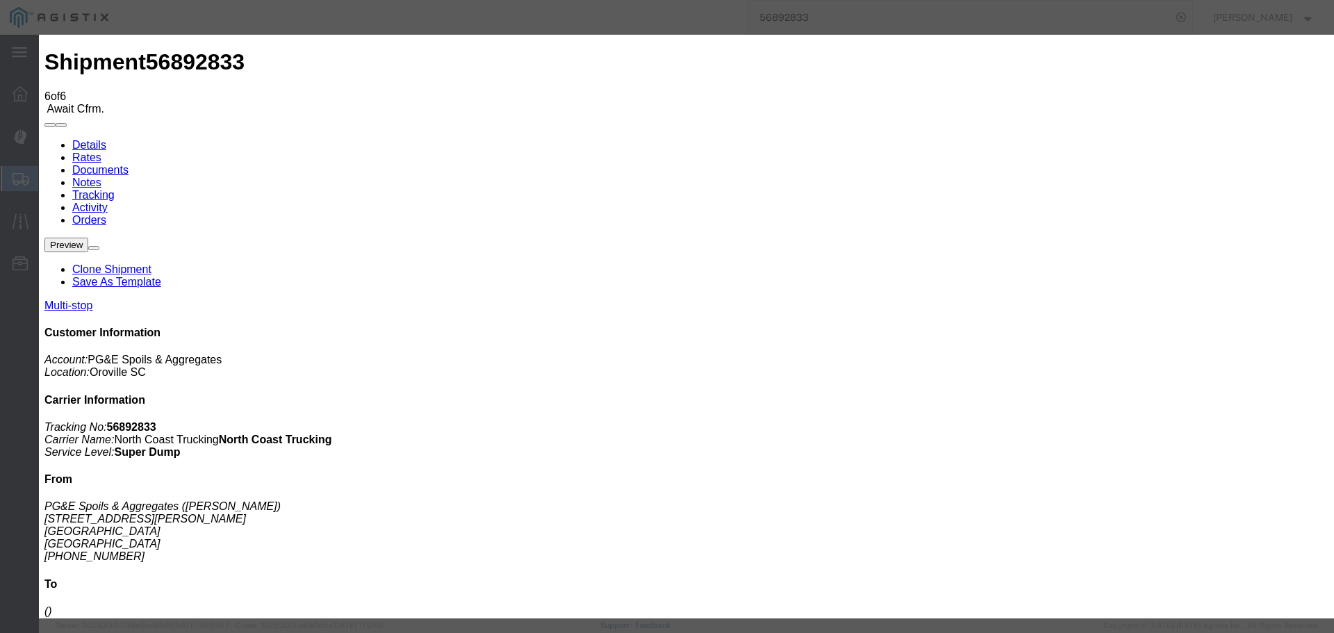
type input "[DATE]"
type input "3:00 PM"
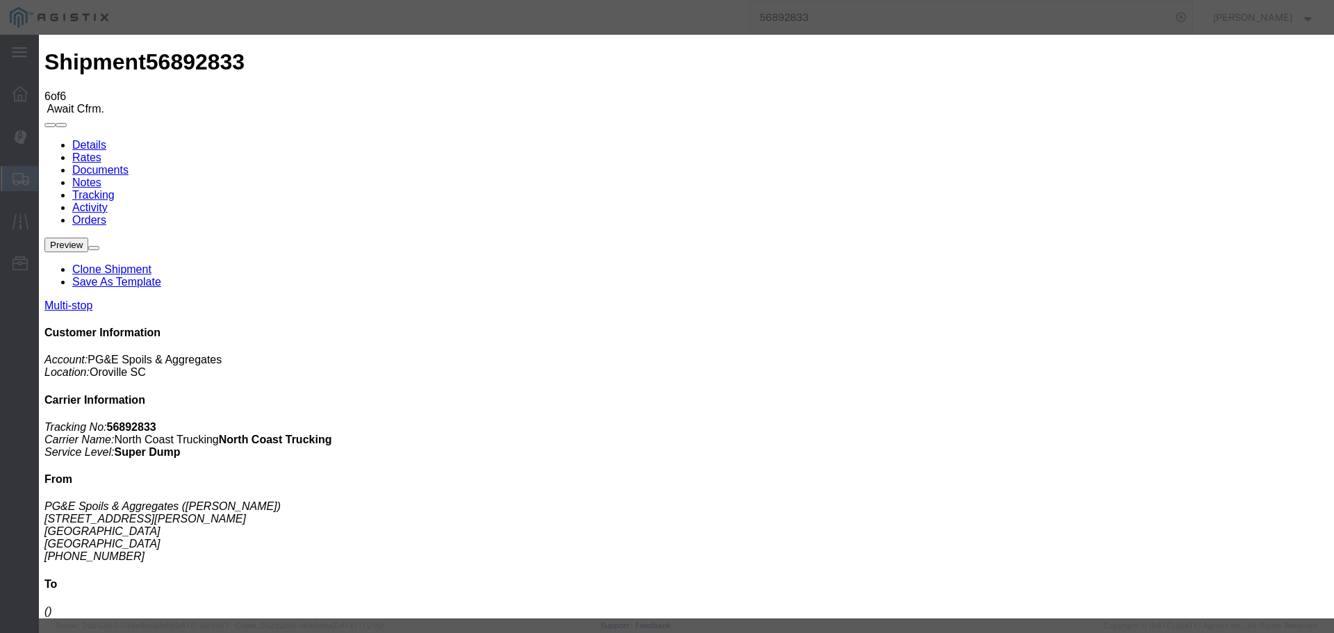
type input "[DATE]"
type input "12:40 PM"
select select "DPTPULOC"
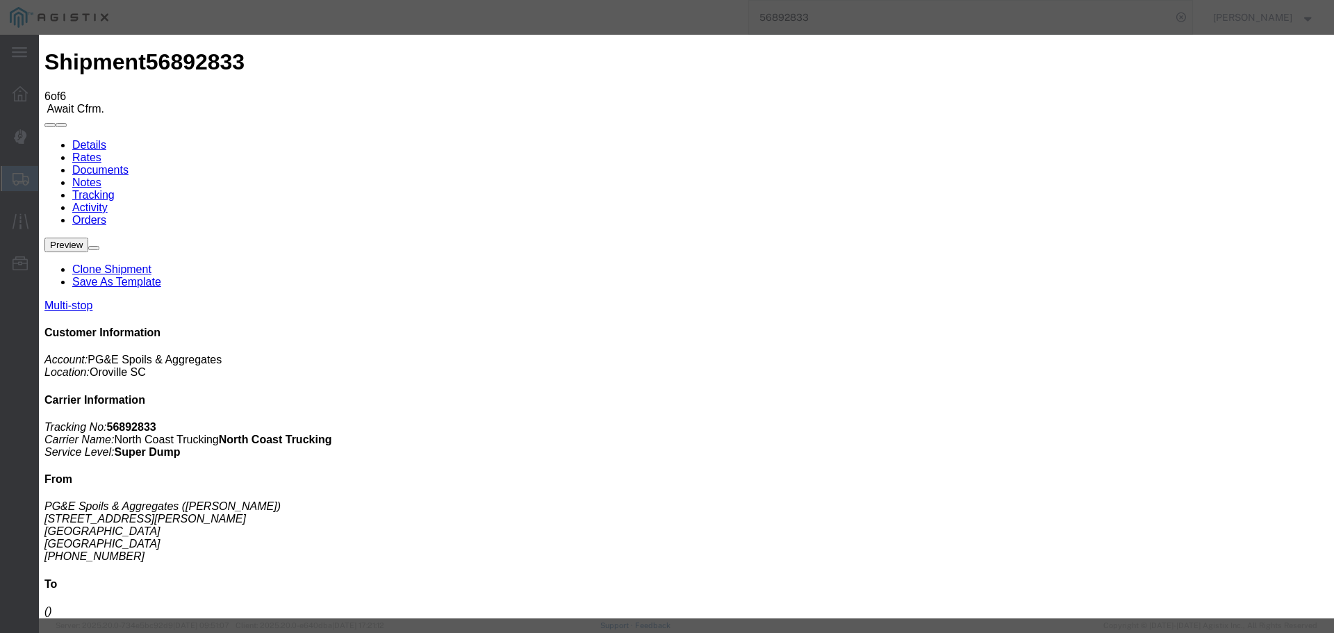
type input "rocklin"
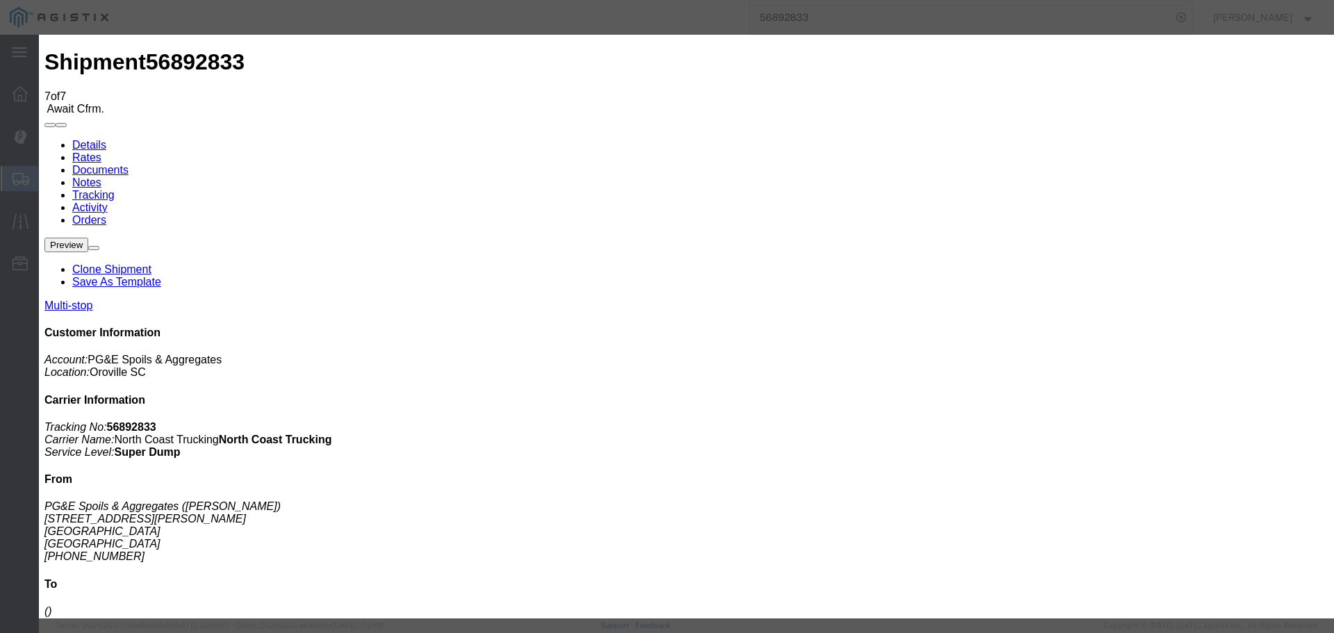
type input "[DATE]"
type input "3:00 PM"
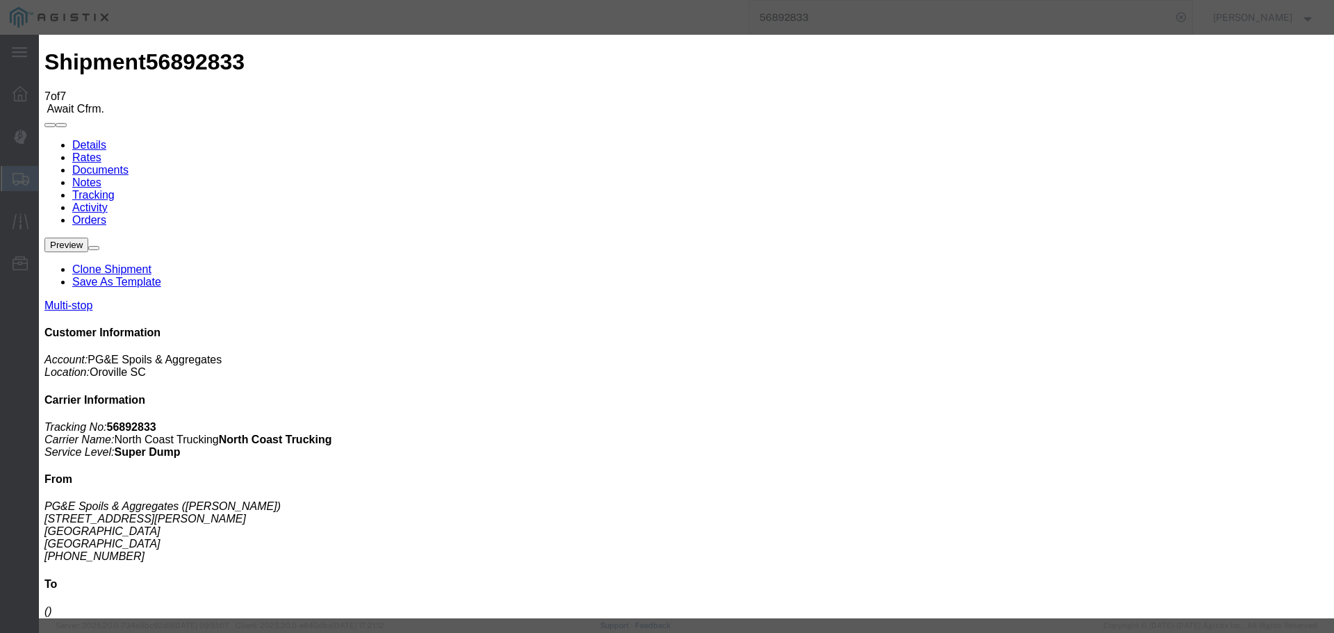
type input "[DATE]"
type input "2:20 PM"
select select "ARVPULOC"
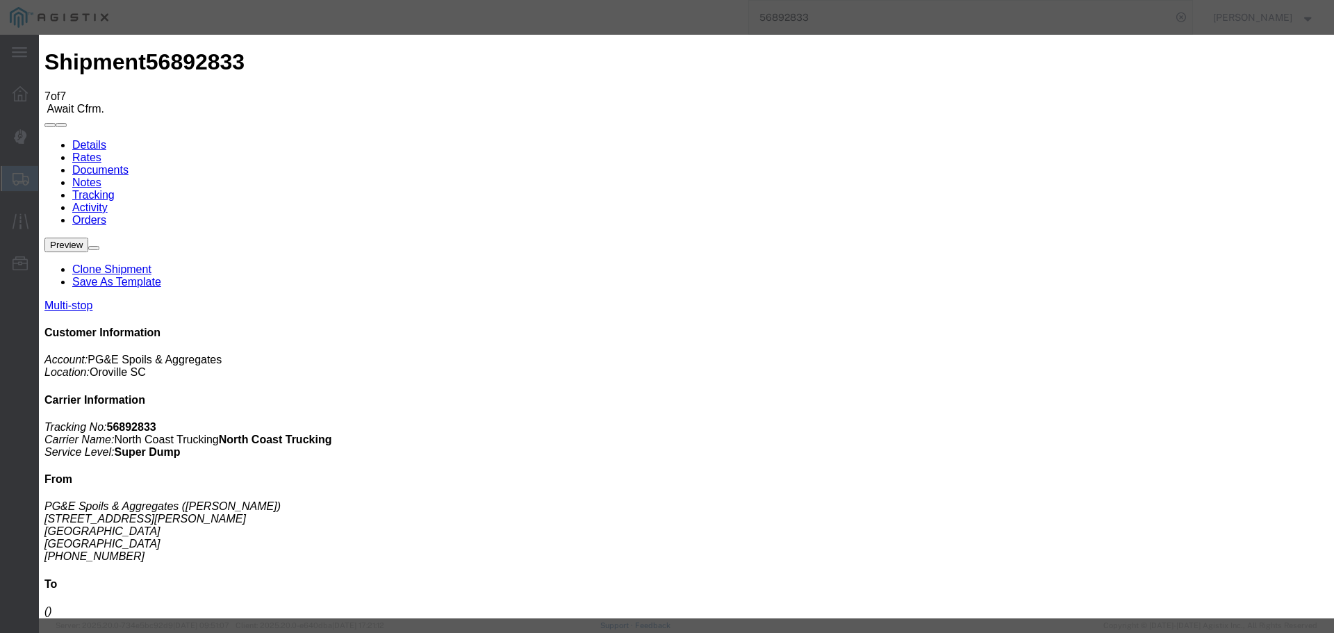
type input "rocklin"
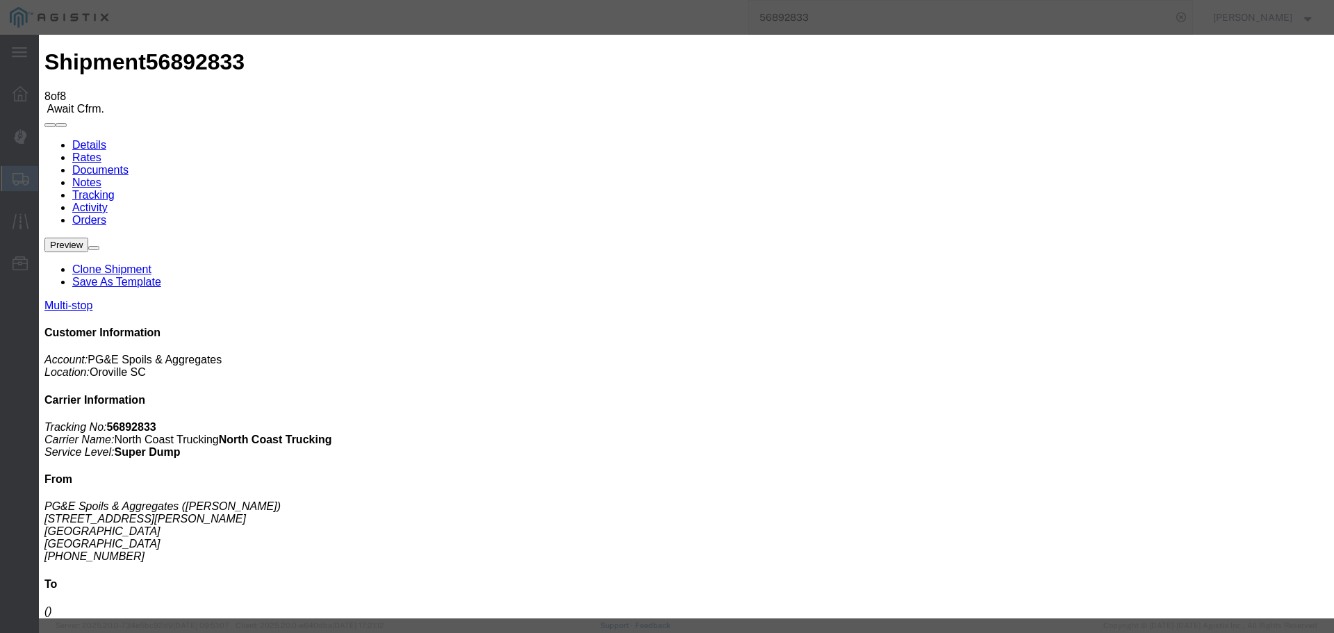
select select "DPTPULOC"
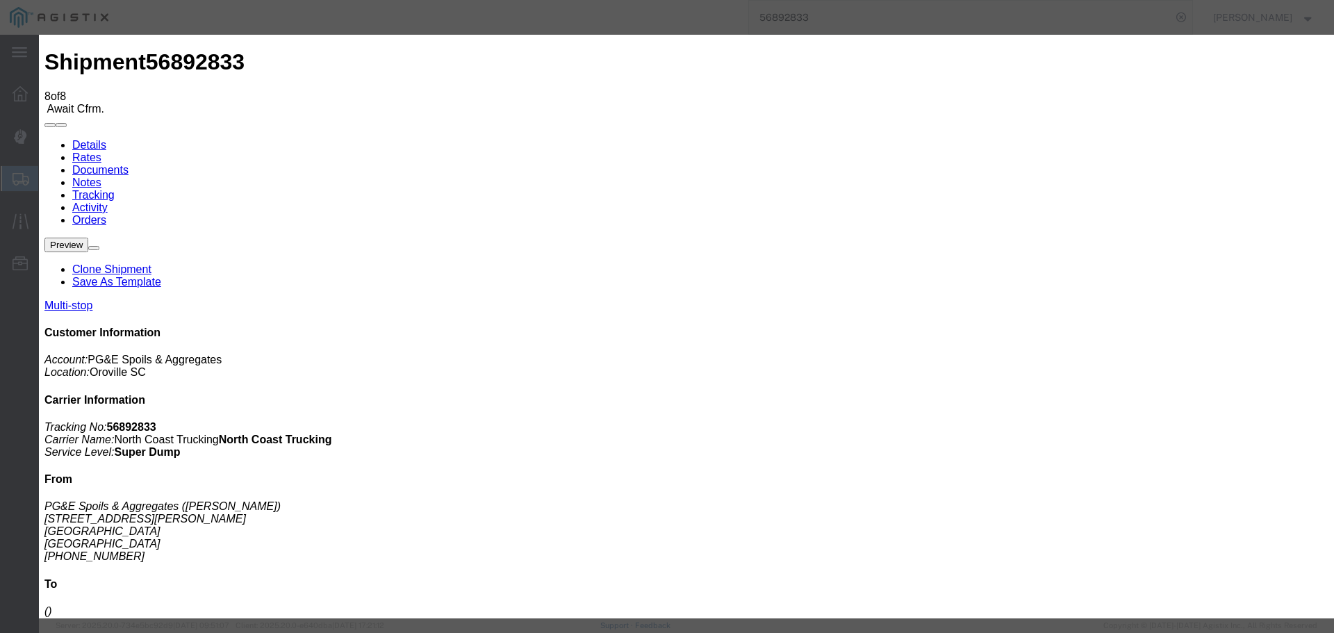
type input "[DATE]"
type input "3:00 PM"
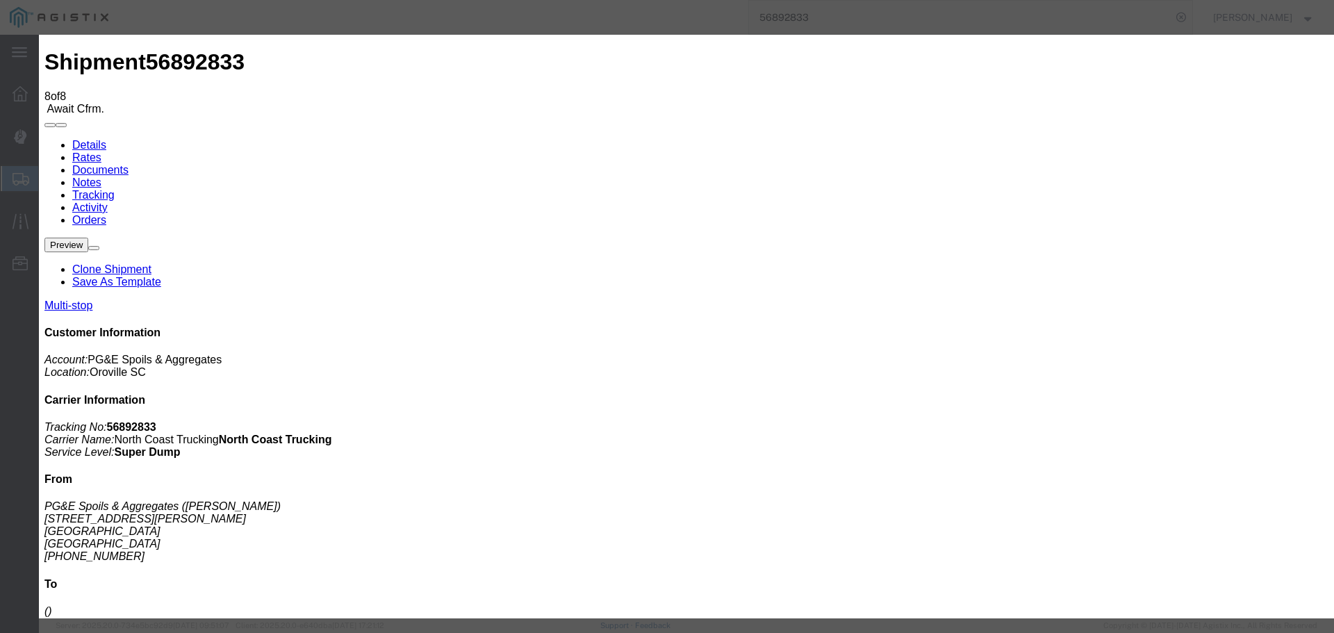
type input "[DATE]"
type input "7:50 AM"
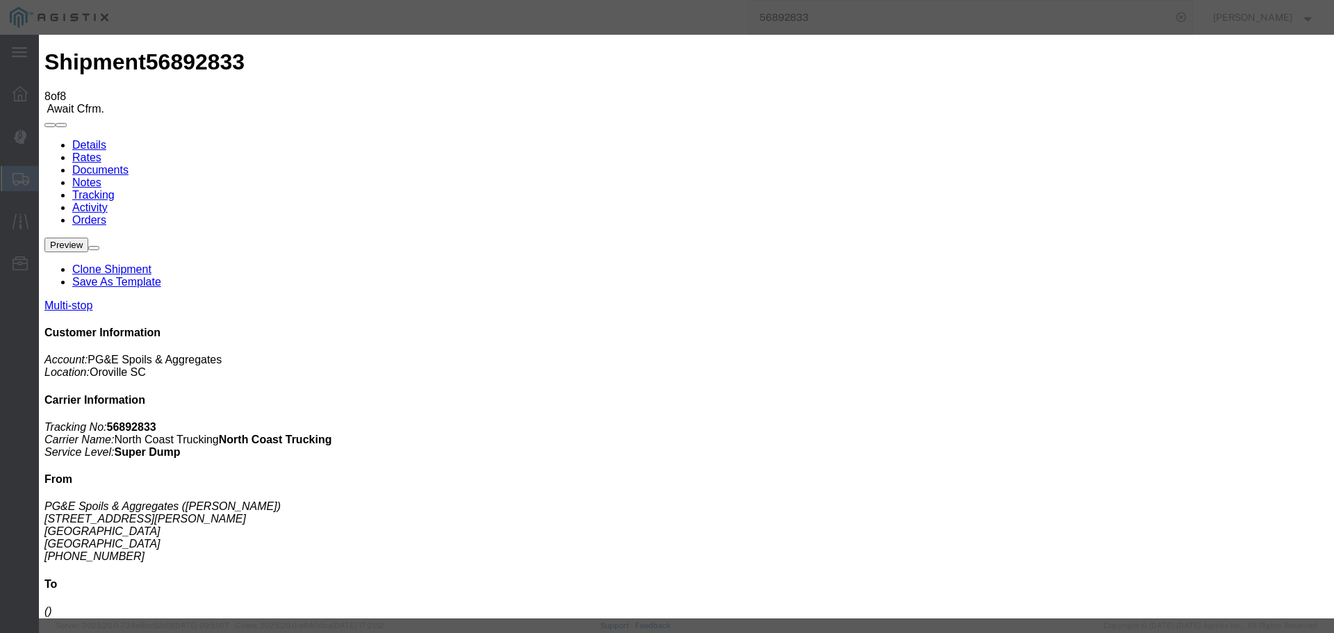
select select "DPTPULOC"
select select "{"pickupDeliveryInfoId": "123085994","pickupOrDelivery": "P","stopNum": "1","lo…"
select select "CA"
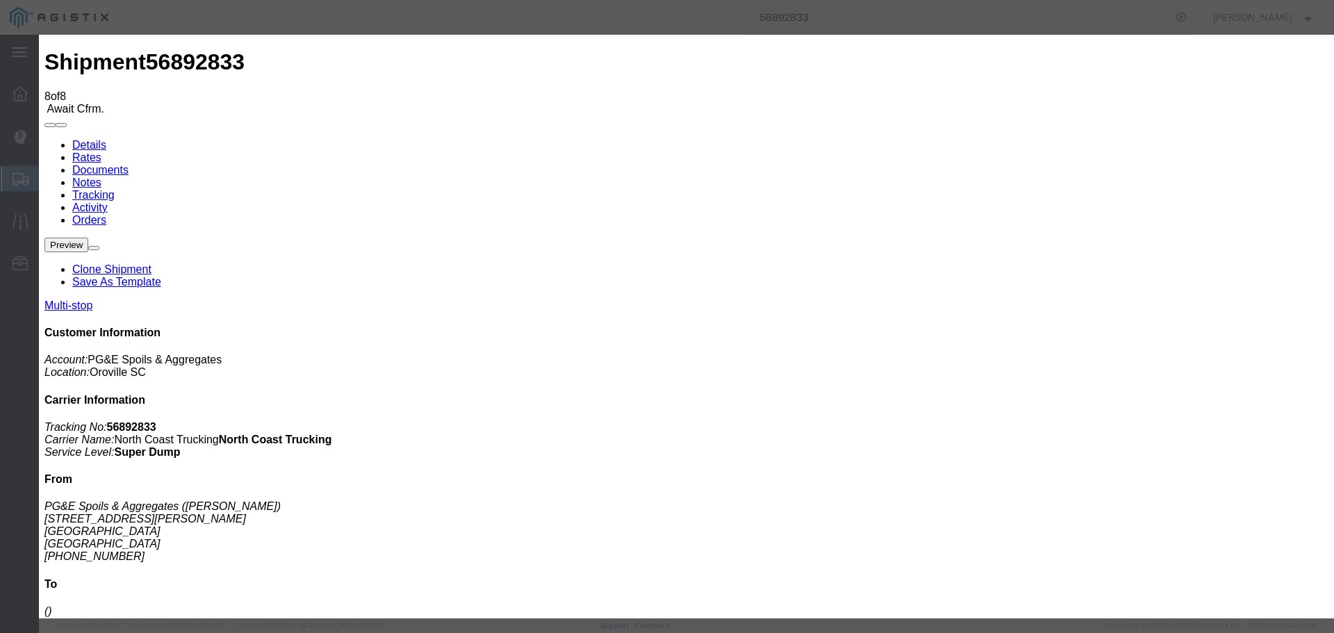
type input "[GEOGRAPHIC_DATA]"
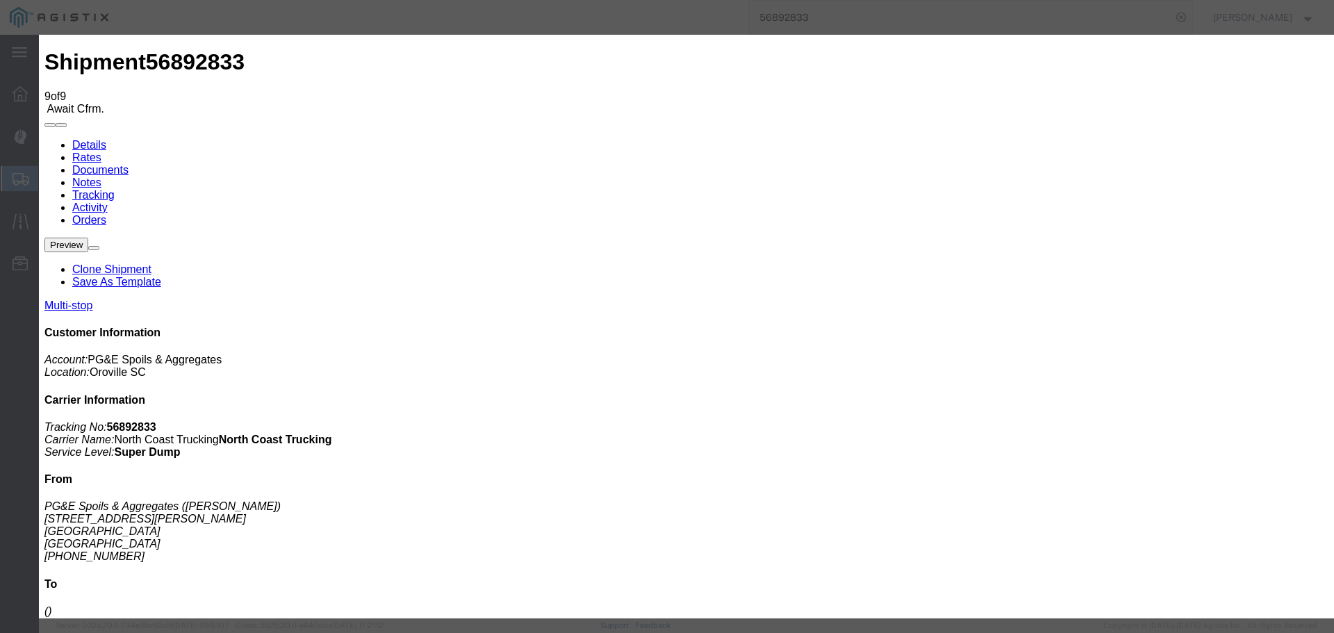
type input "[DATE]"
type input "3:00 PM"
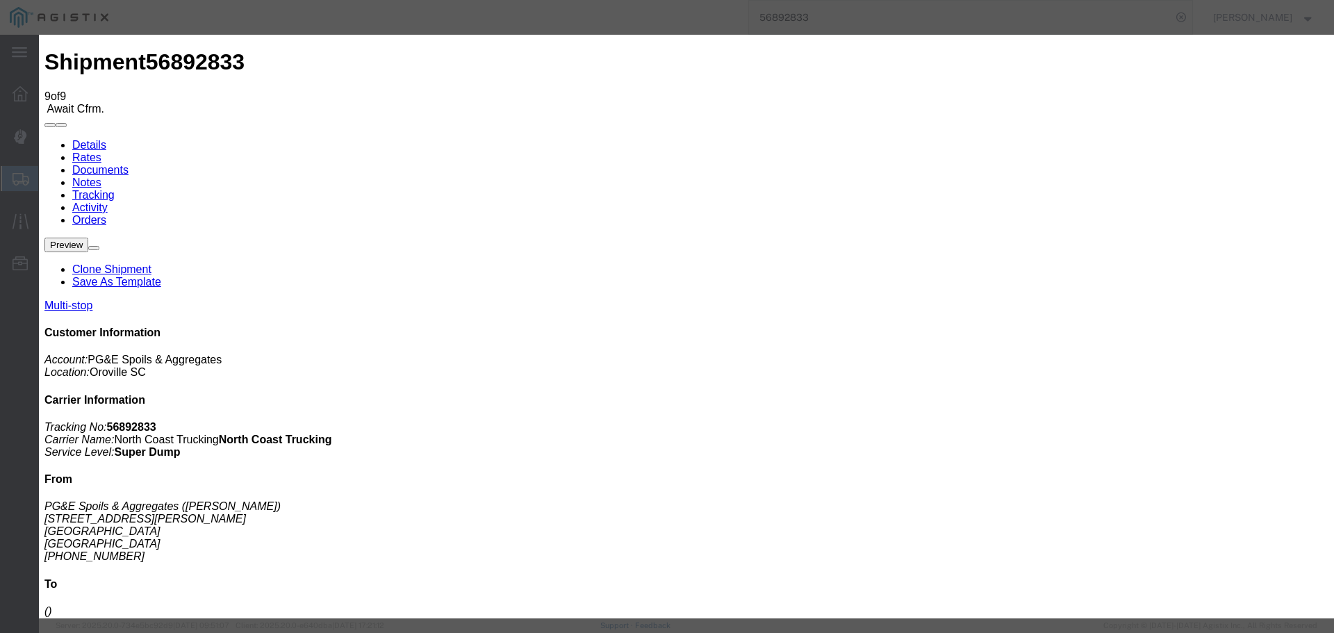
type input "[DATE]"
type input "9:15 AM"
select select "DPTPULOC"
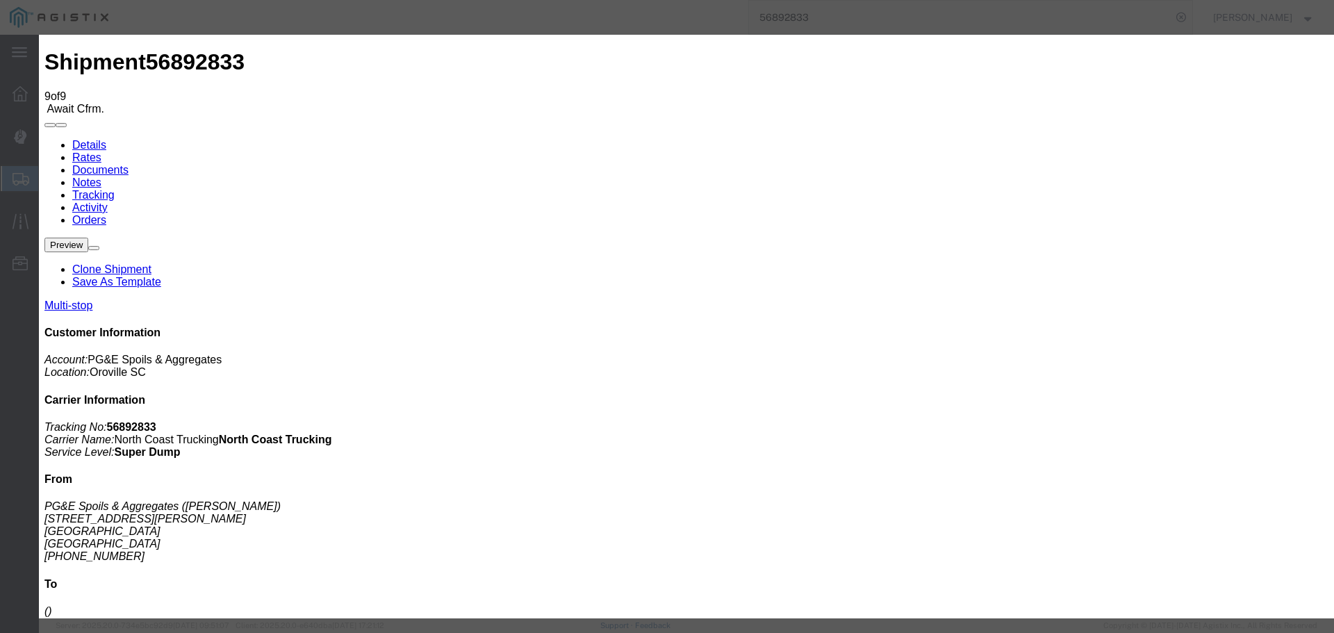
select select "{"pickupDeliveryInfoId": "123085994","pickupOrDelivery": "P","stopNum": "1","lo…"
select select "CA"
type input "[GEOGRAPHIC_DATA]"
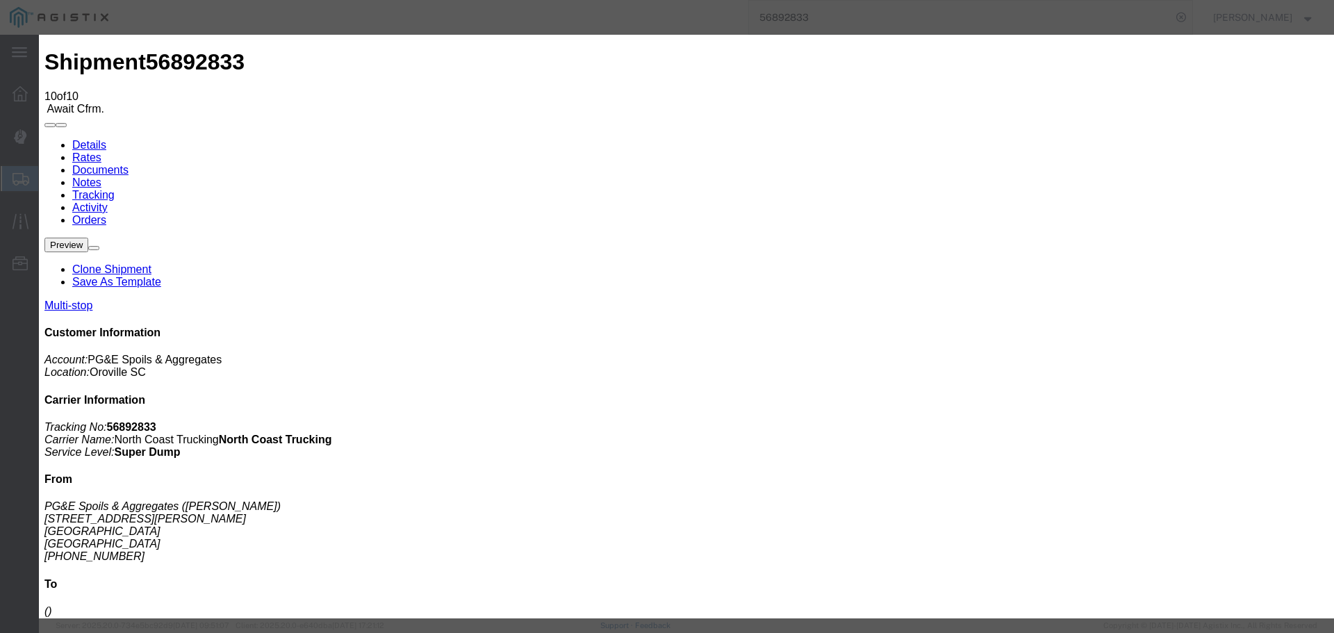
type input "[DATE]"
type input "3:00 PM"
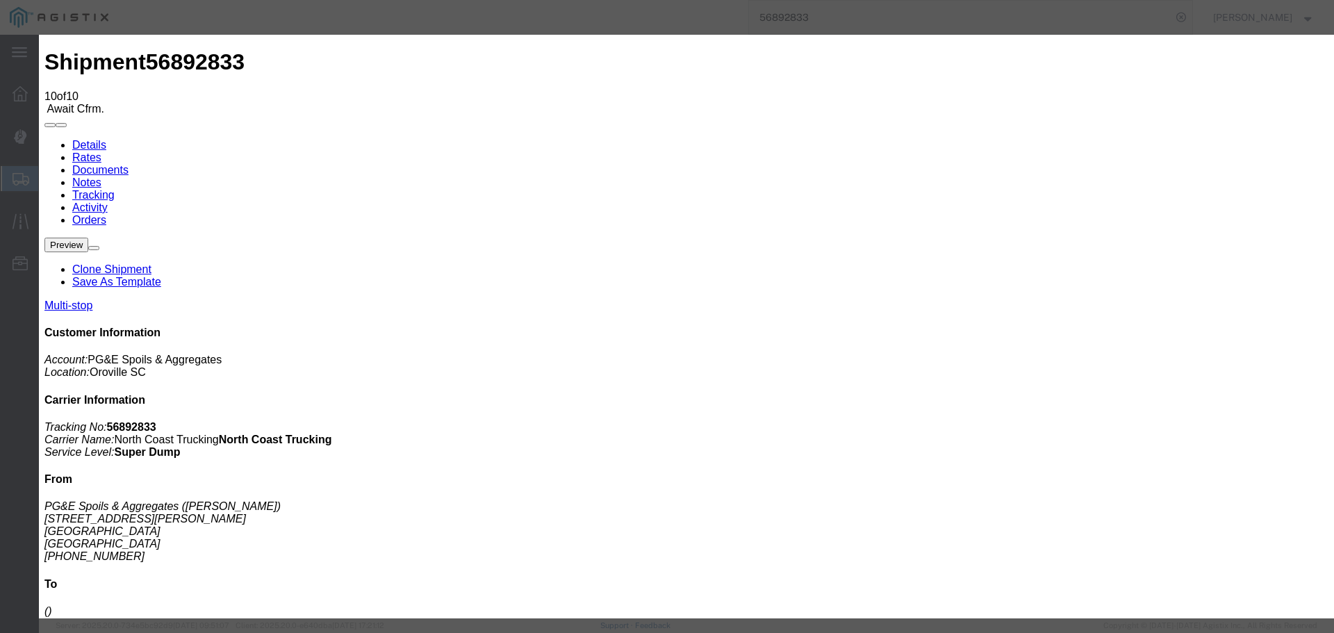
type input "[DATE]"
type input "11:10 AM"
select select "DPTPULOC"
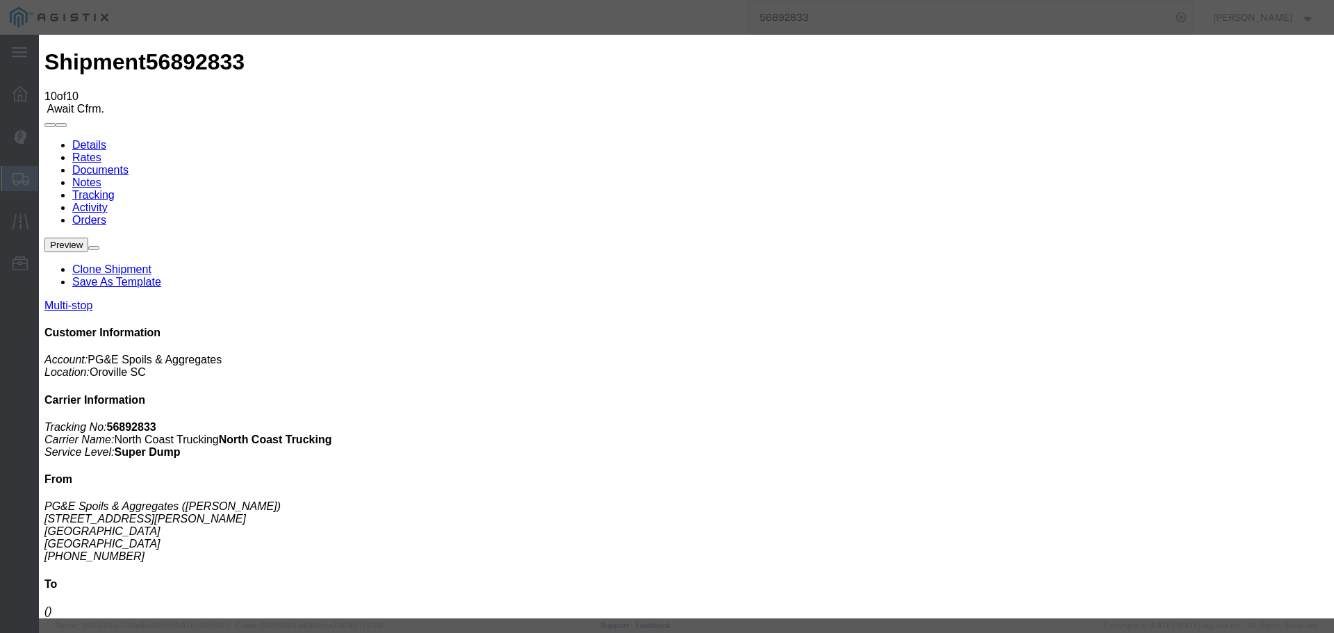
select select "{"pickupDeliveryInfoId": "123085994","pickupOrDelivery": "P","stopNum": "1","lo…"
select select "CA"
type input "[GEOGRAPHIC_DATA]"
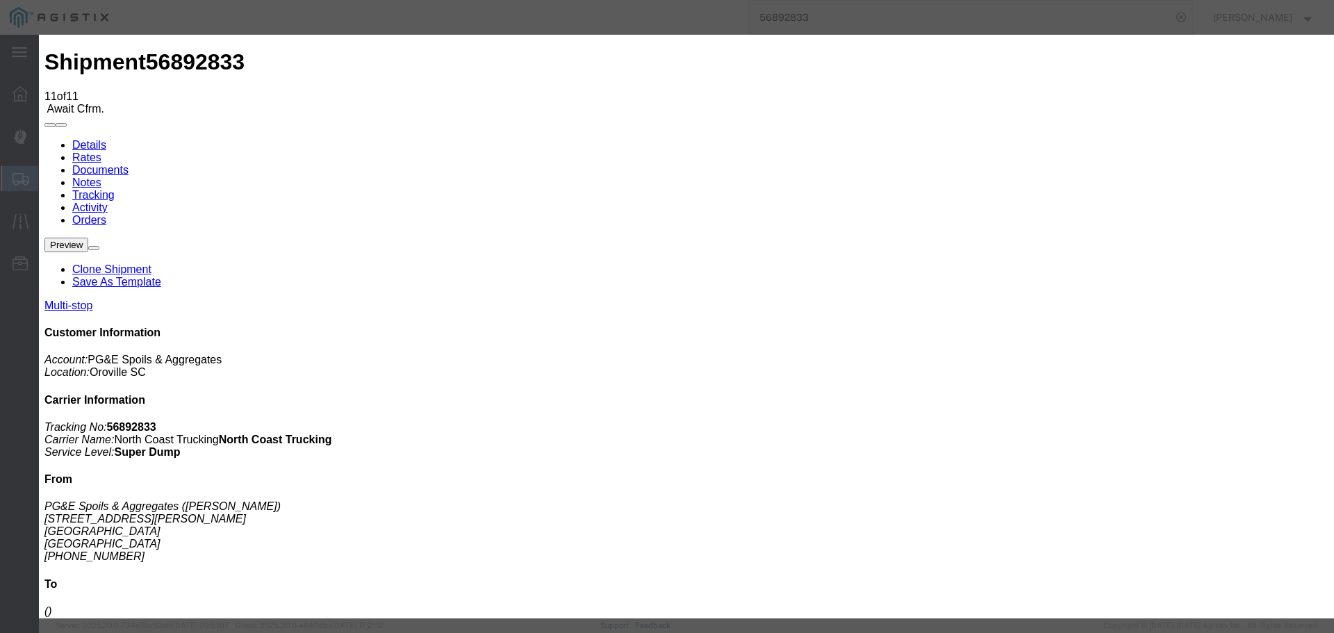
type input "[DATE]"
type input "3:00 PM"
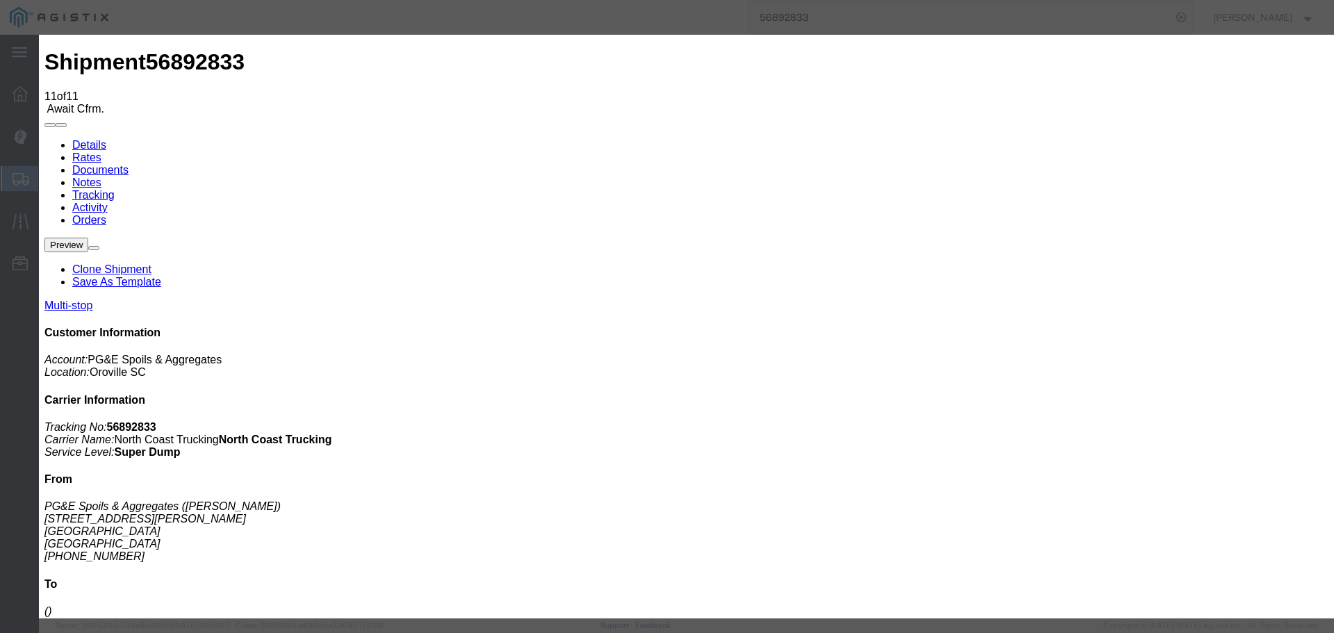
type input "[DATE]"
type input "1:50 PM"
select select "ARVDLVLOC"
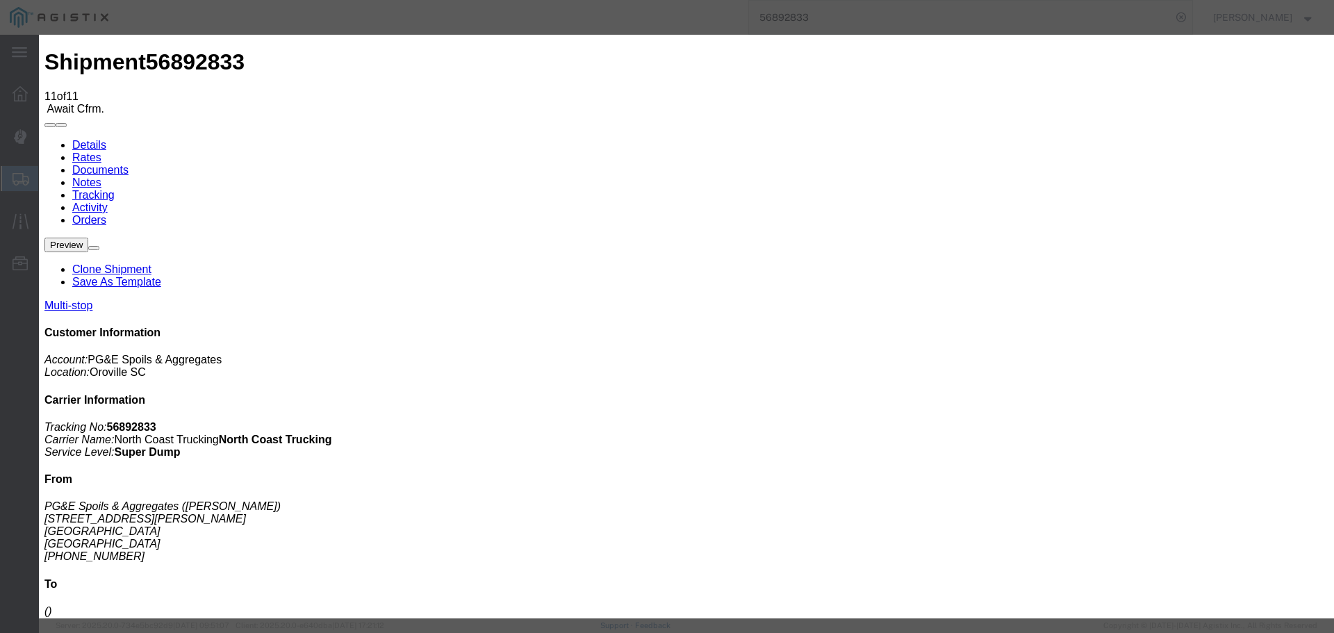
type input "[PERSON_NAME]"
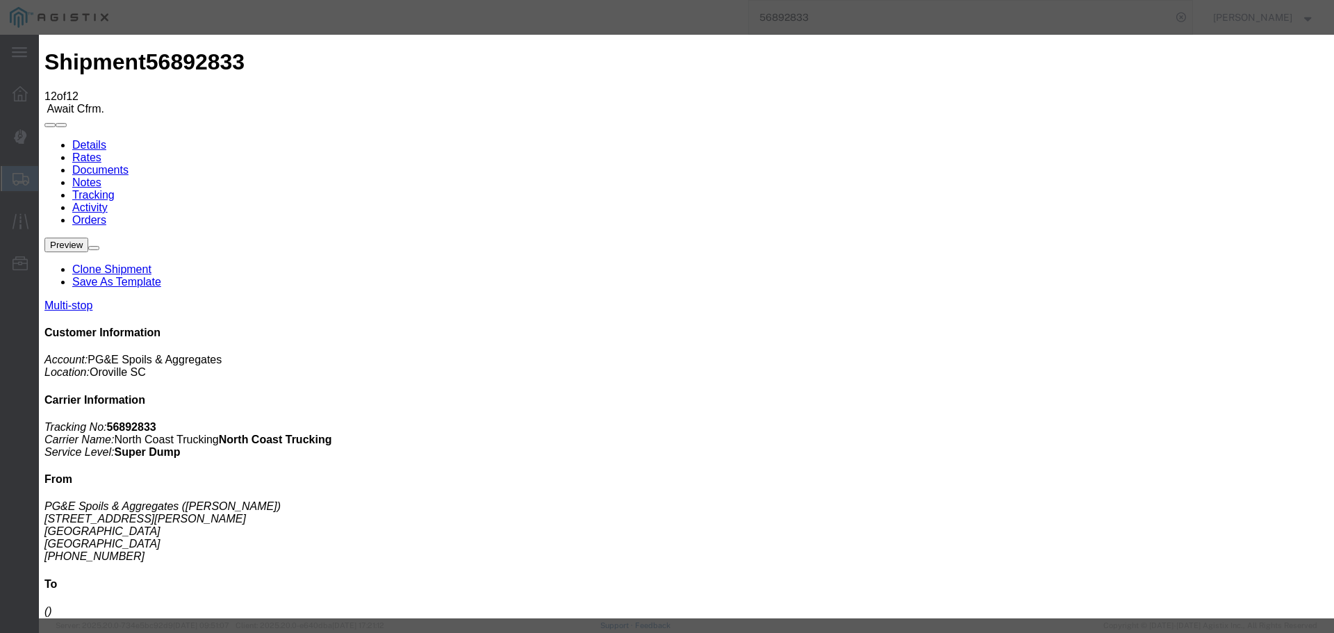
type input "12:20 PM"
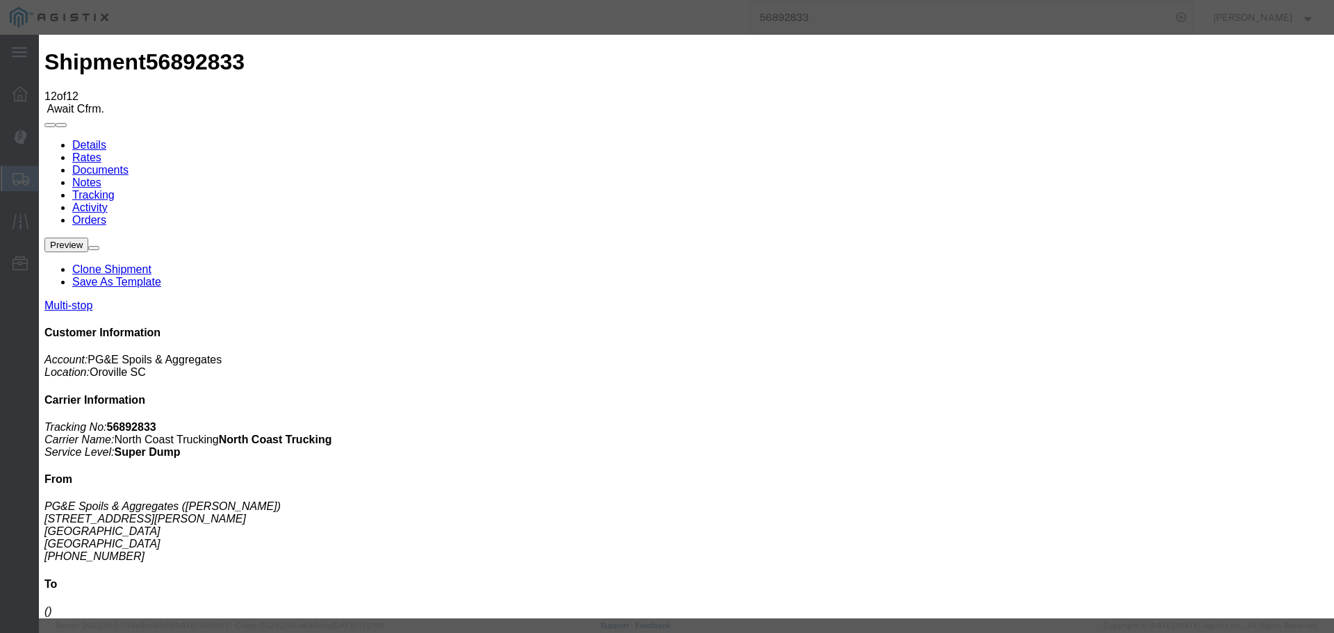
type input "12:31 PM"
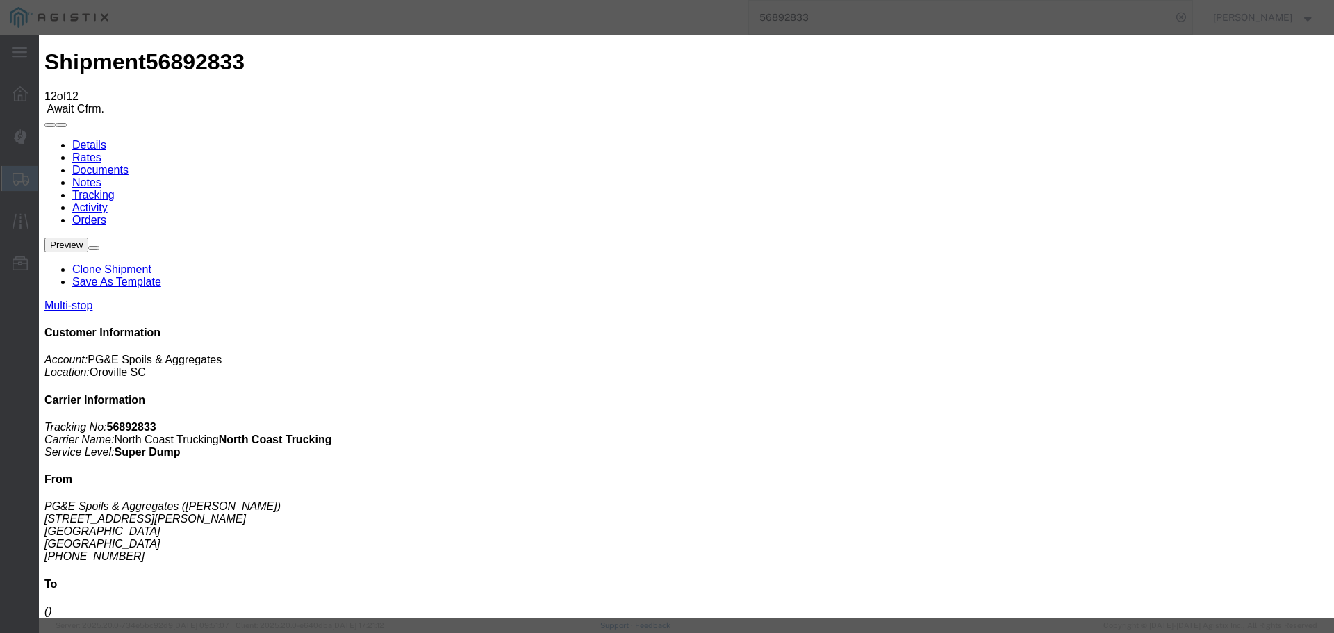
type input "[DATE]"
type input "3:00 PM"
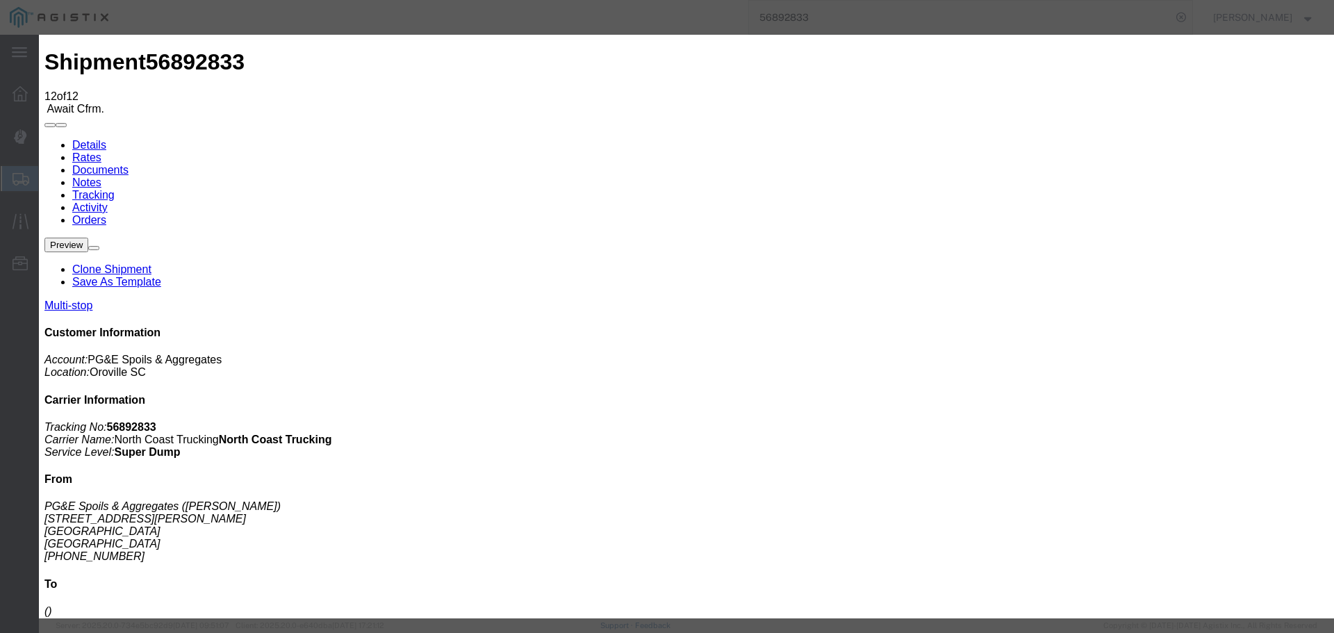
type input "[DATE]"
type input "12:20 PM"
select select "ARVDLVLOC"
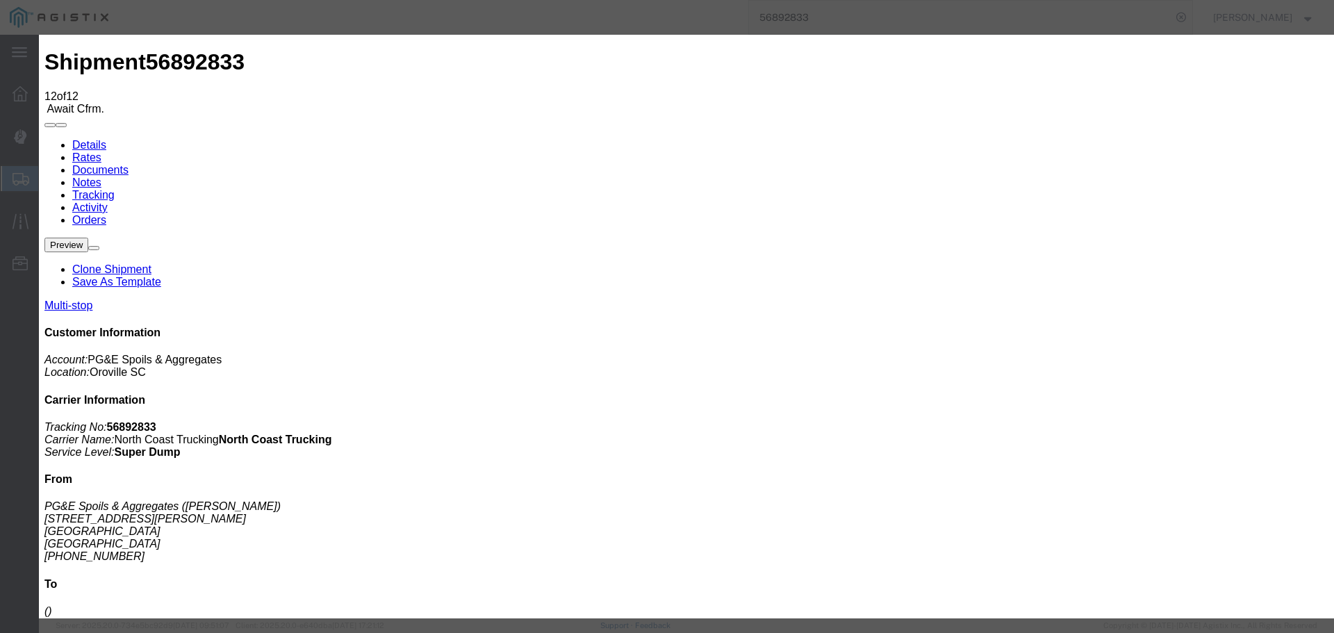
type input "rocklin"
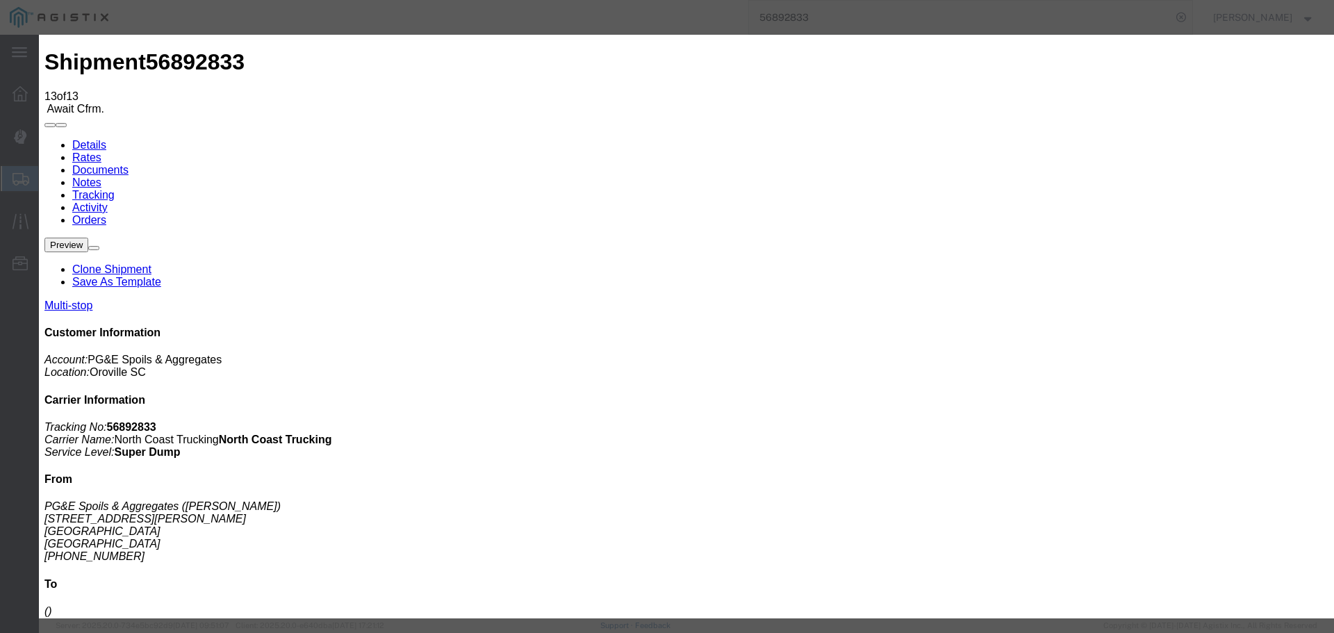
type input "[DATE]"
type input "3:00 PM"
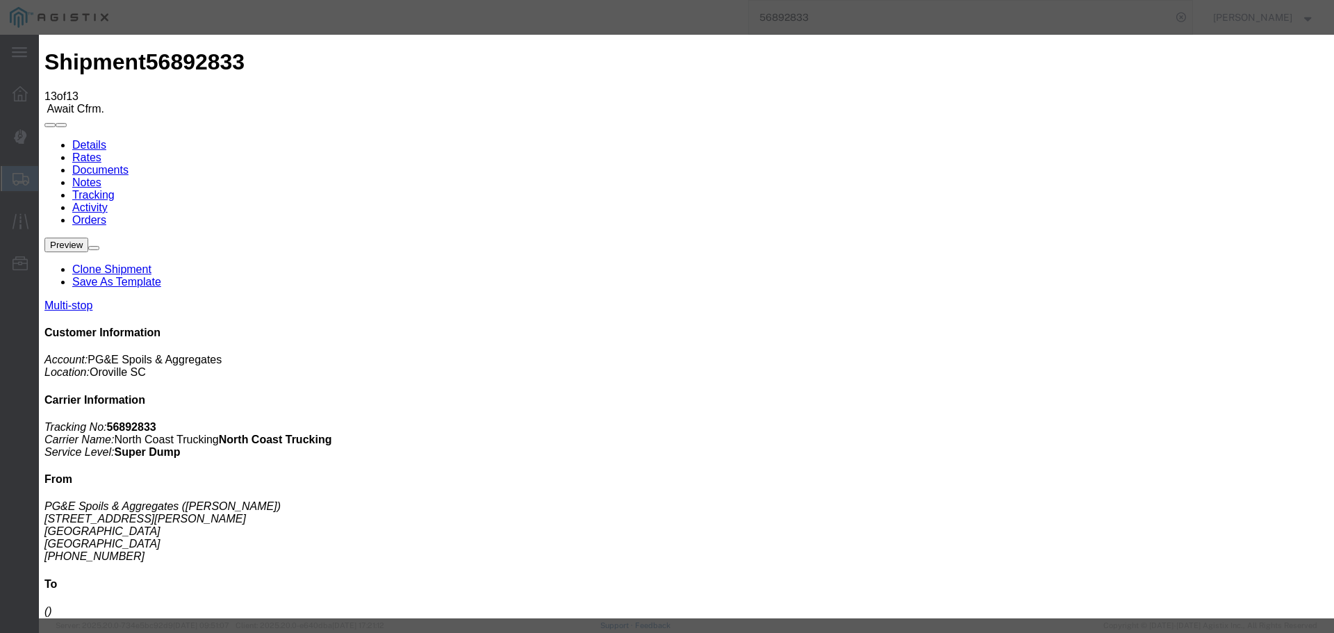
type input "[DATE]"
type input "12:30 PM"
select select "DPTDLVLOC"
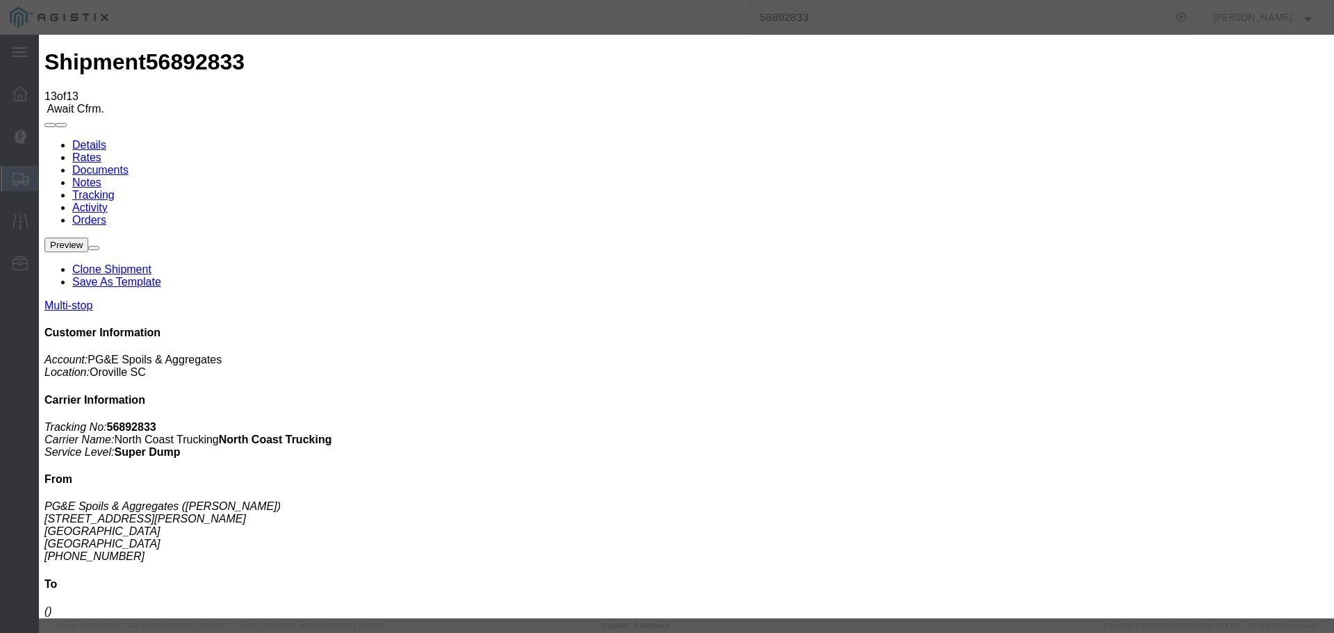
type input "rocklin"
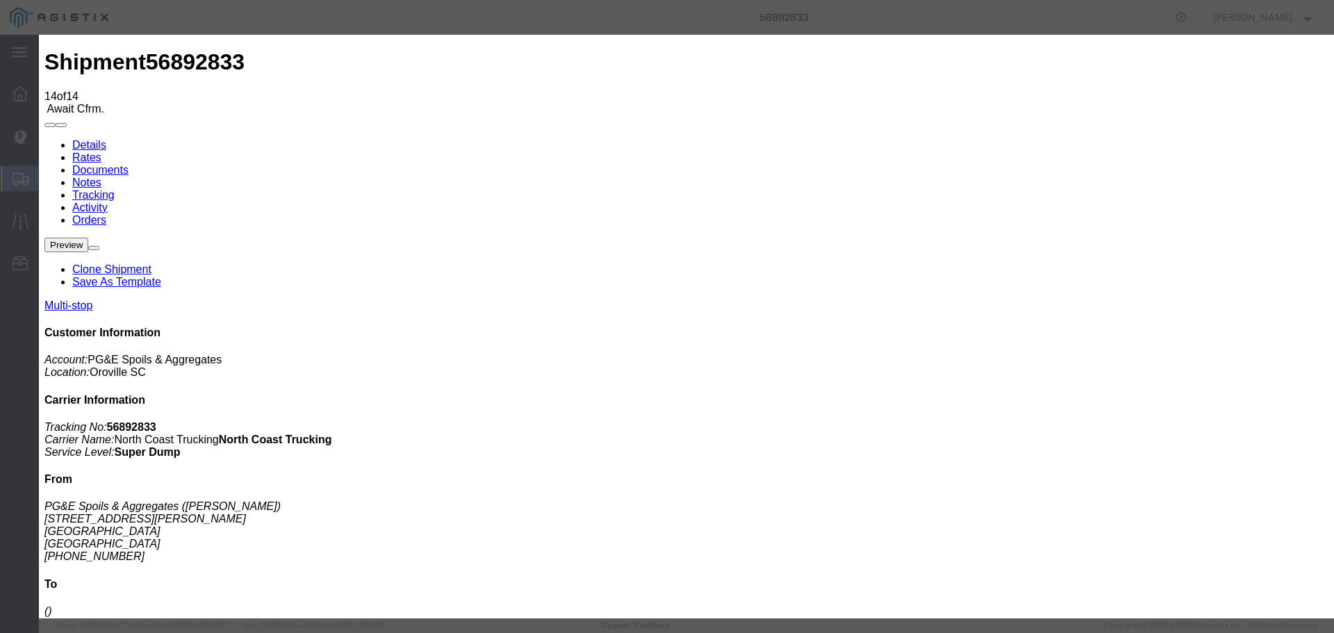
type input "[DATE]"
type input "2:00 PM"
select select "DPTDLVLOC"
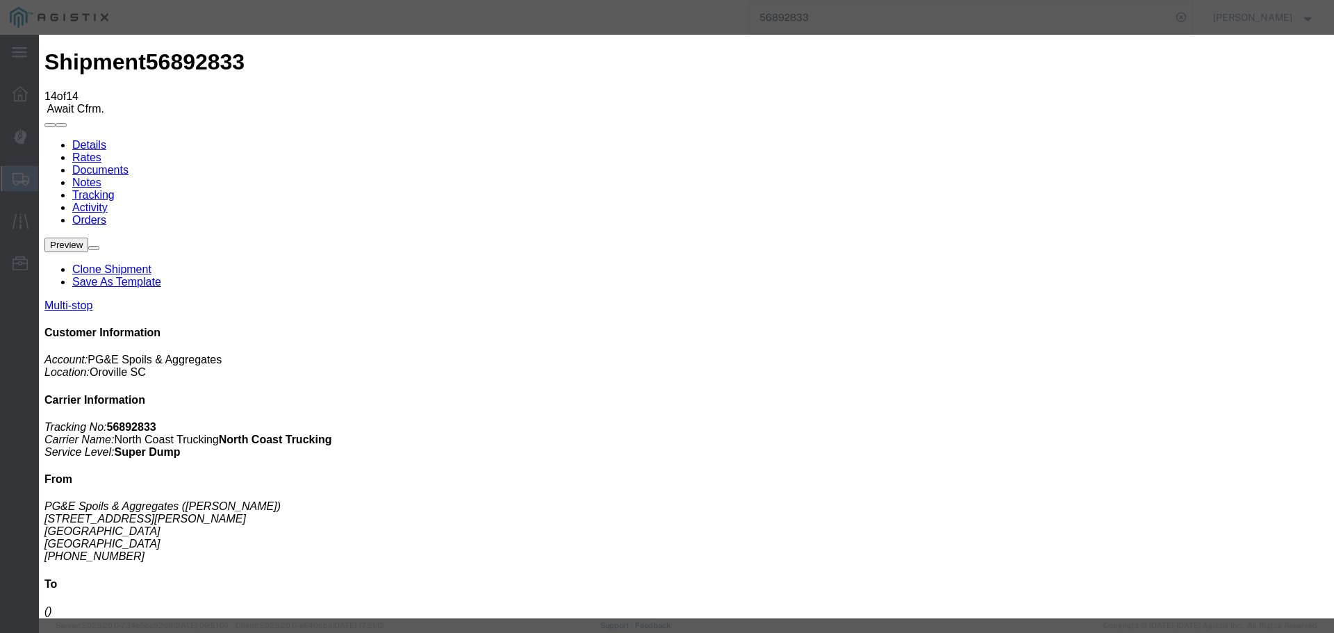
type input "[DATE]"
type input "[PERSON_NAME]"
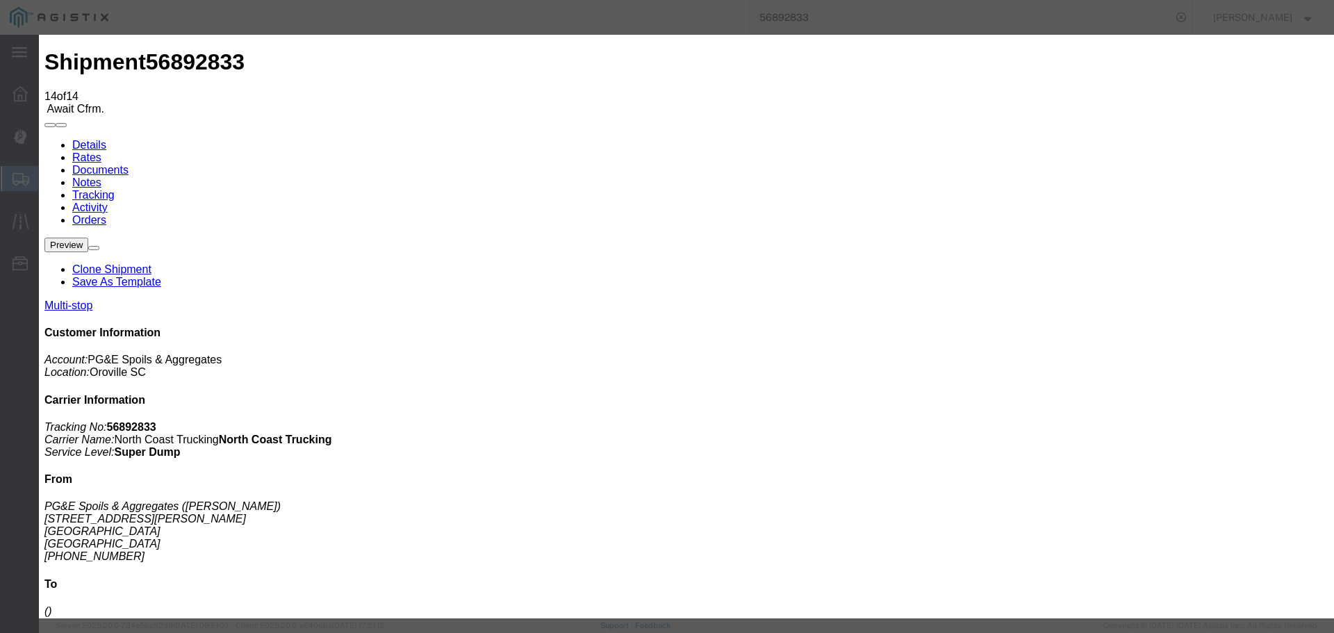
type input "[DATE]"
type input "2:01 PM"
select select "ARVPULOC"
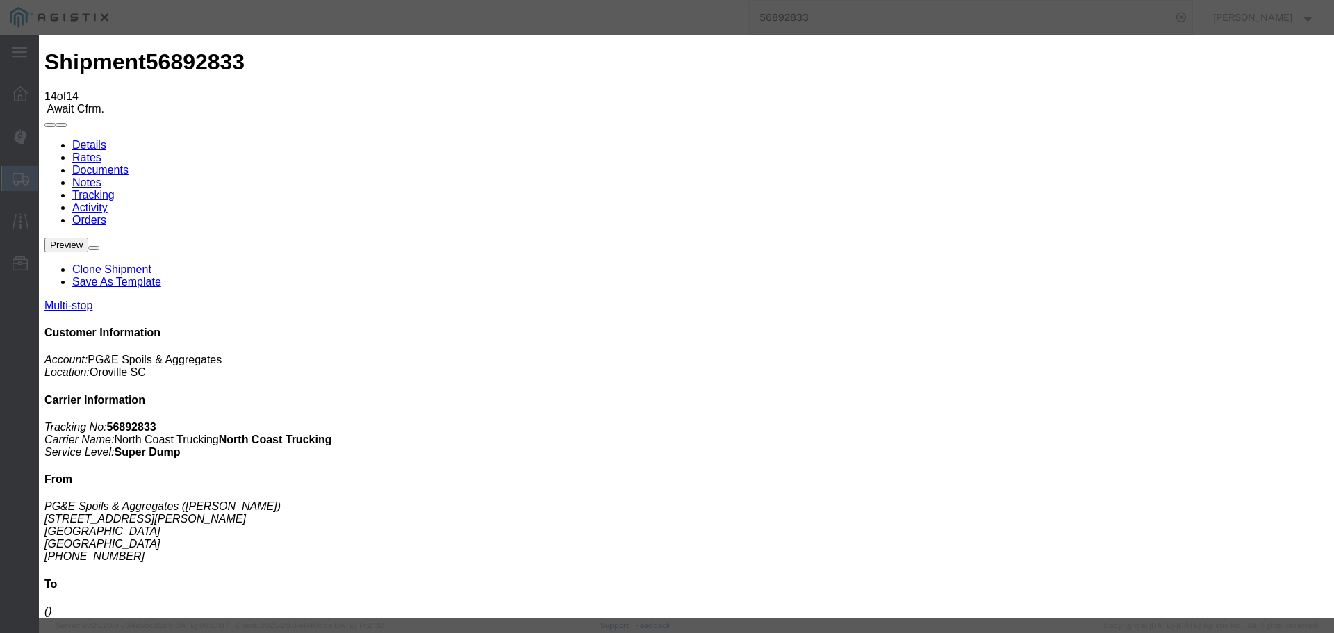
type input "[DATE]"
type input "[PERSON_NAME]"
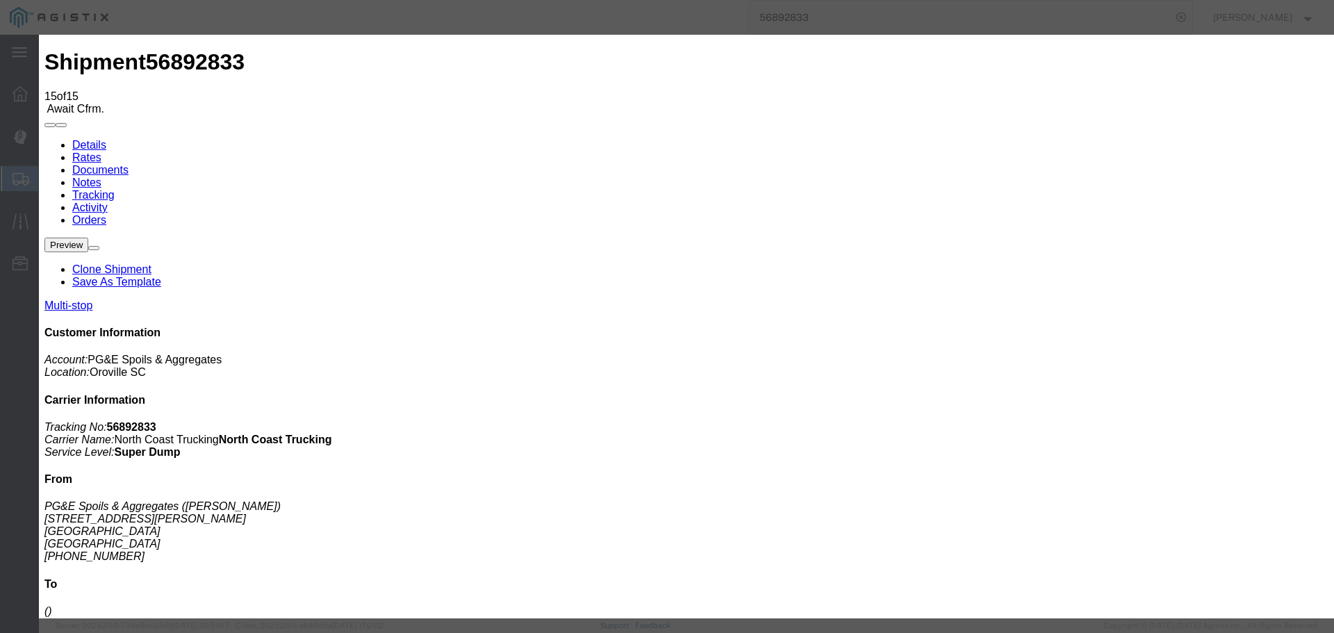
type input "[DATE]"
type input "3:00 PM"
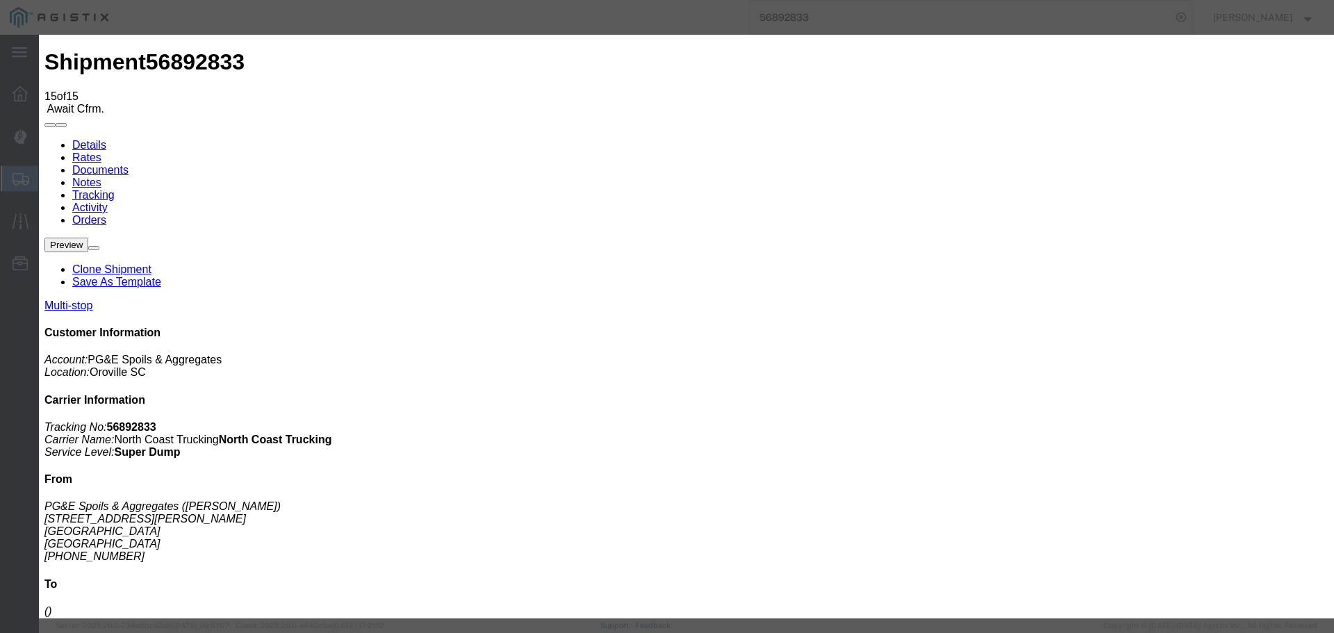
type input "[DATE]"
type input "2:20 PM"
select select "DPTPULOC"
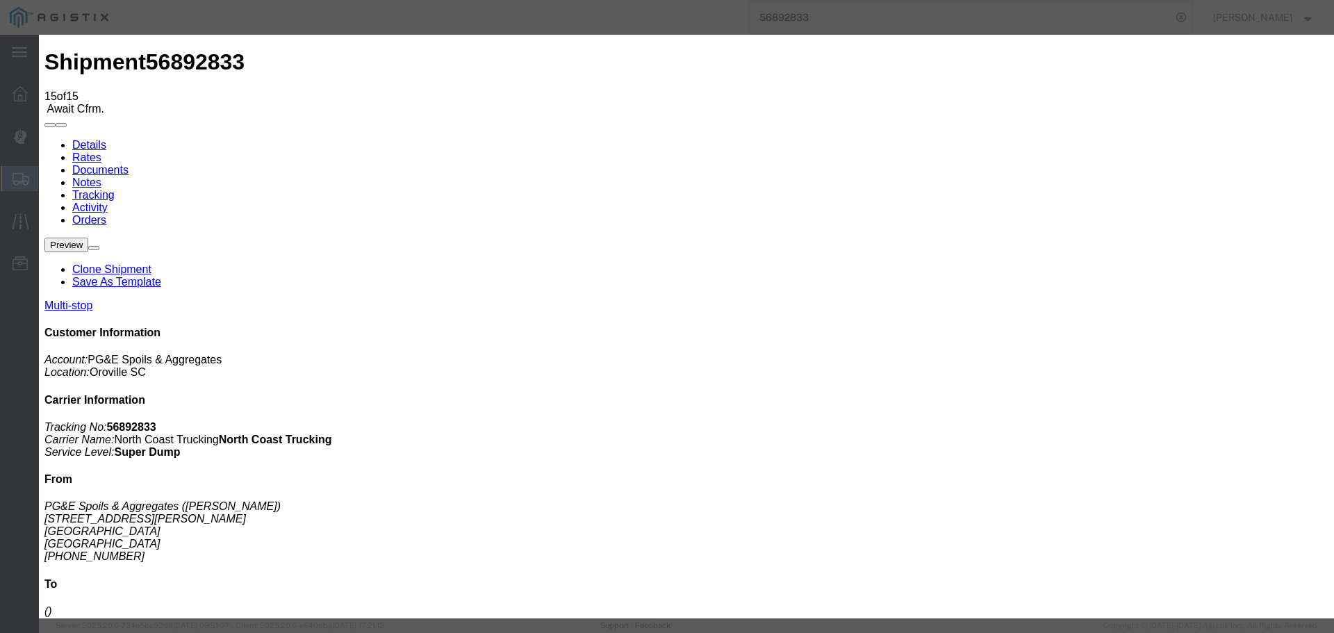
type input "[PERSON_NAME]"
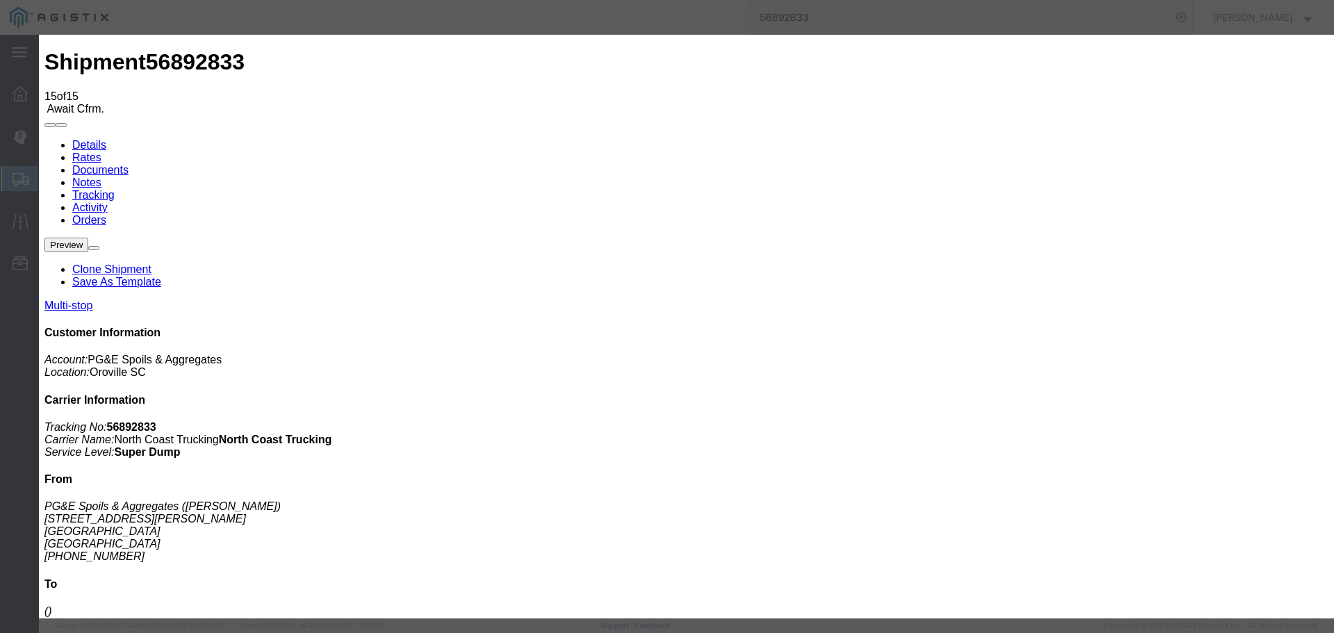
type input "[DATE]"
type input "3:00 PM"
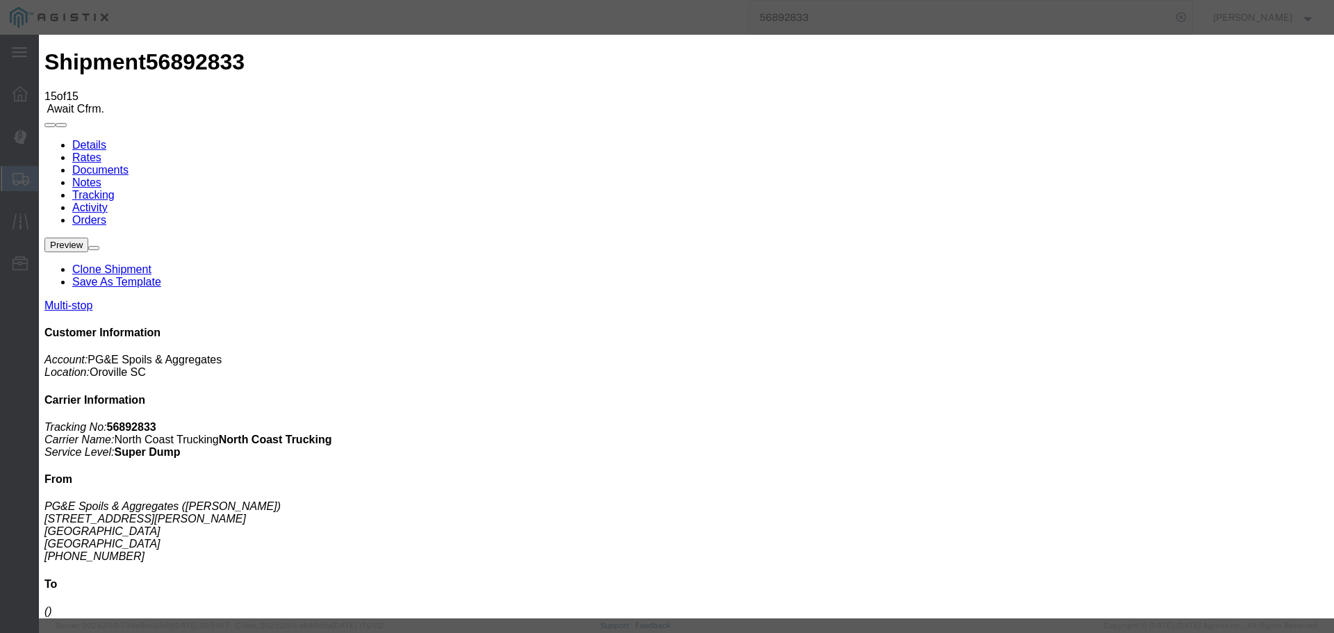
type input "[DATE]"
type input "4:00 PM"
select select "ARVPULOC"
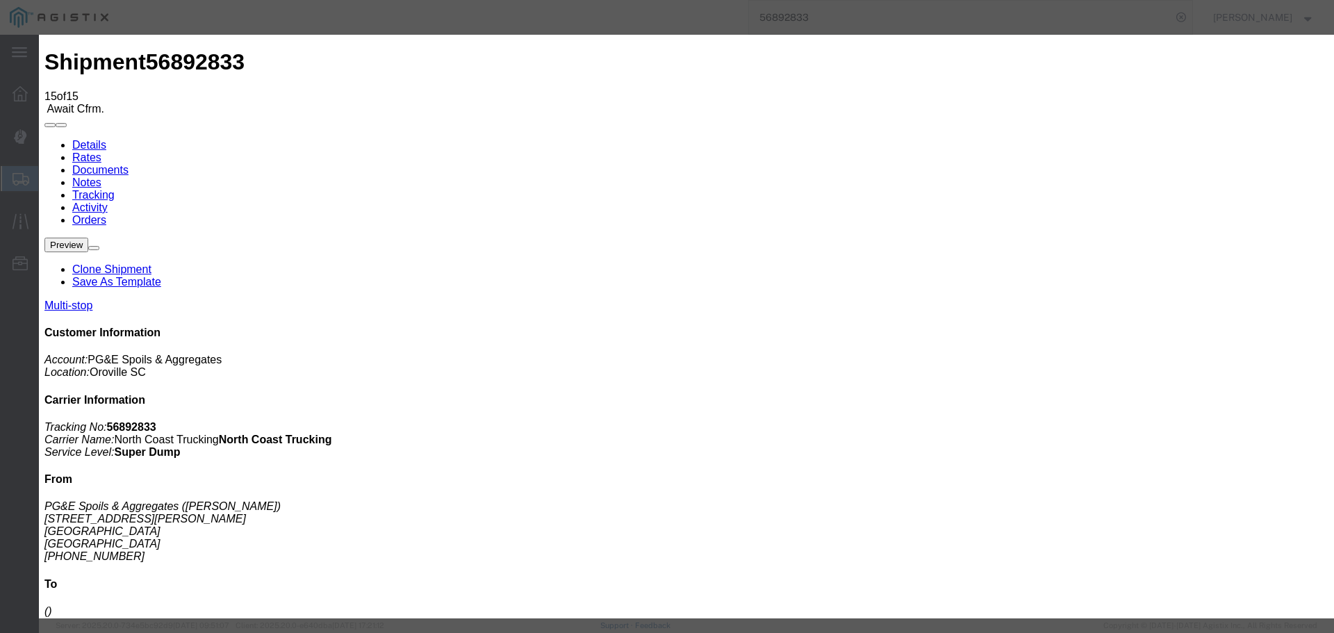
type input "rocklin"
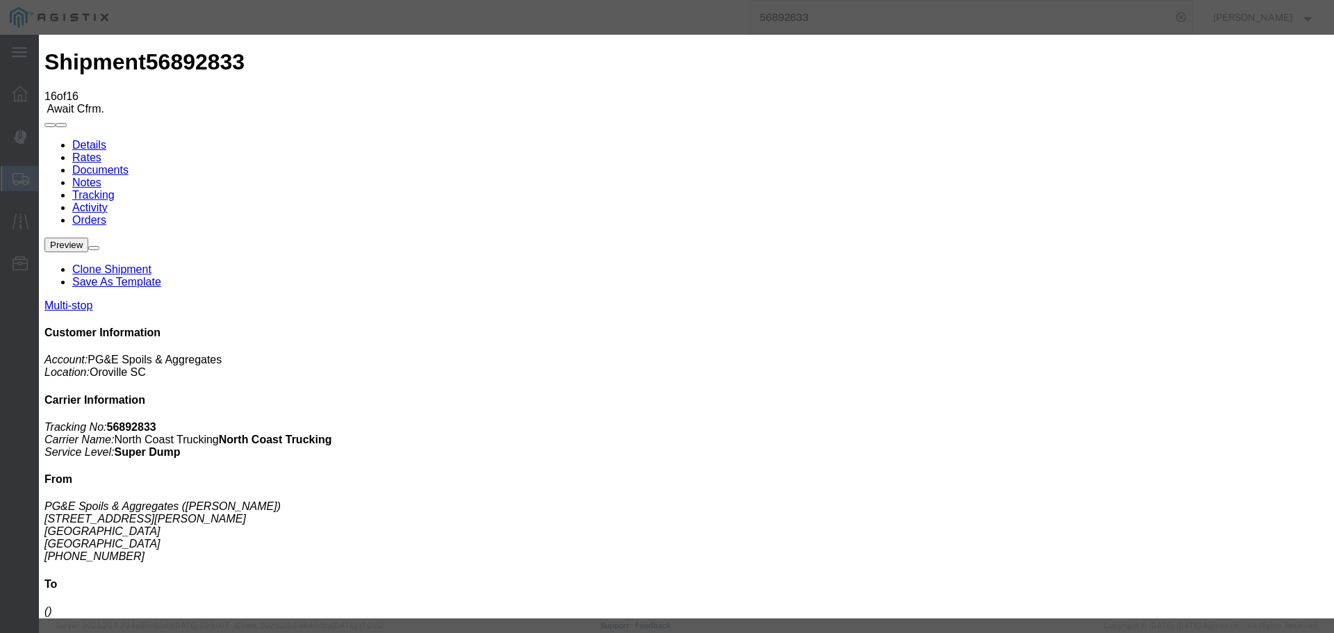
select select "ARVDLVLOC"
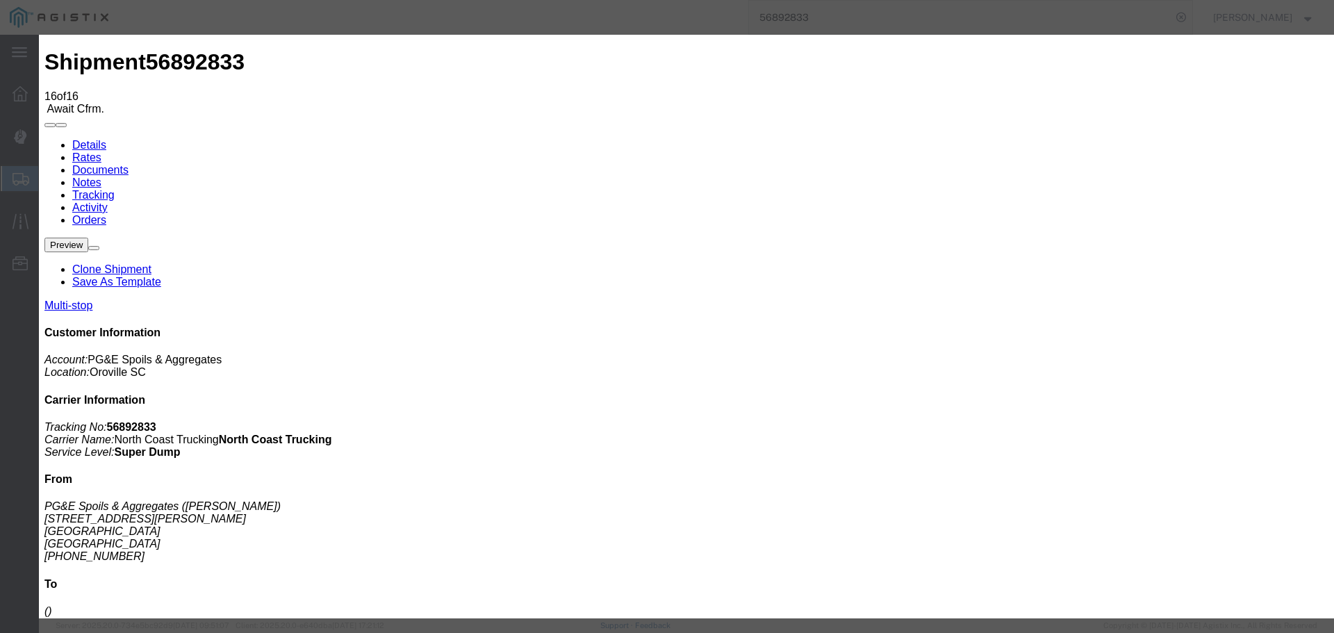
type input "[DATE]"
type input "4:00 PM"
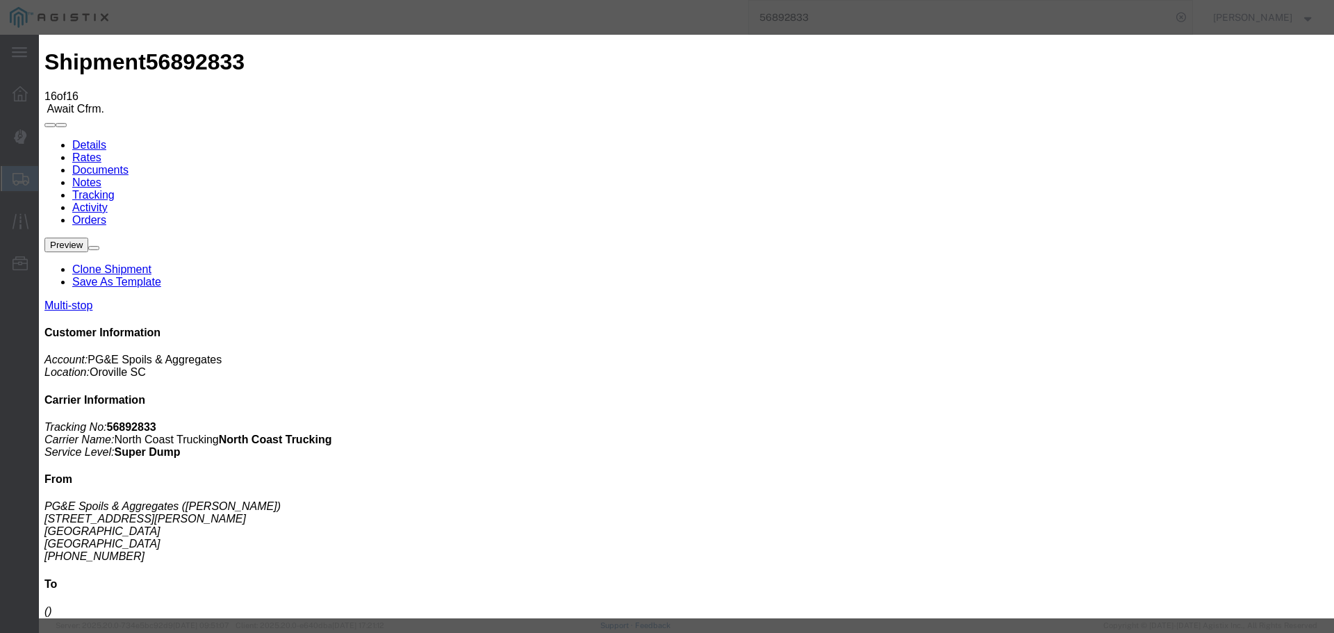
type input "[DATE]"
type input "4:10 PM"
select select "DPTDLVLOC"
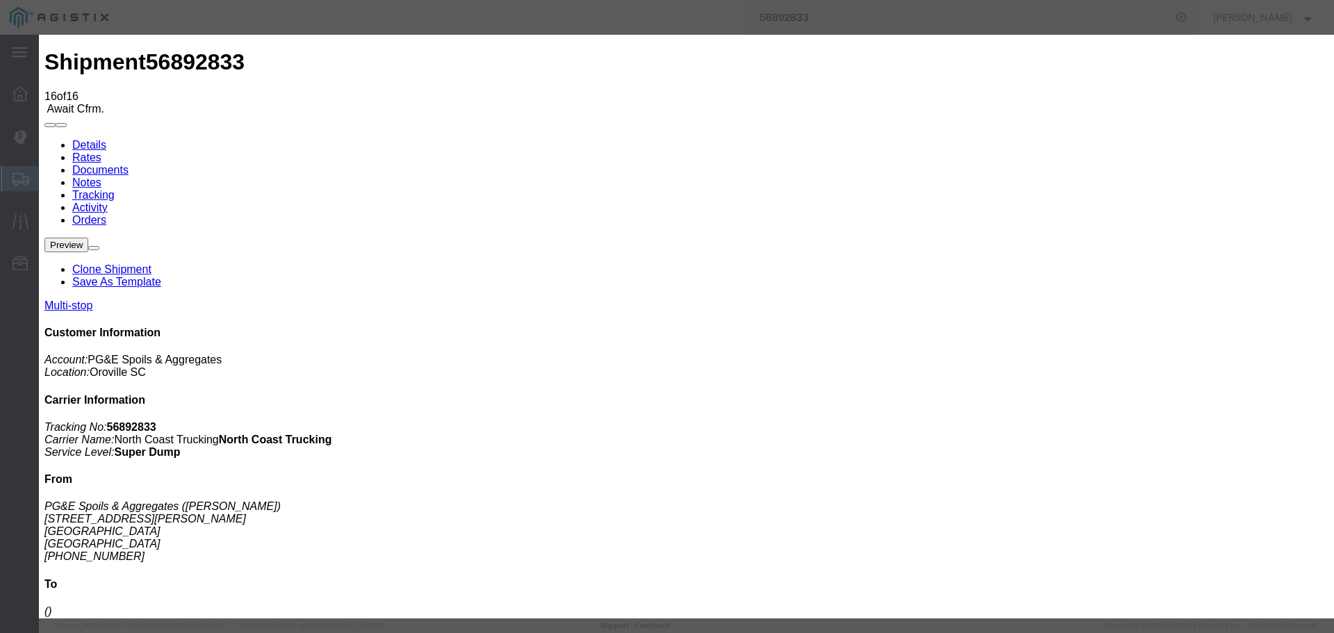
type input "rocklin"
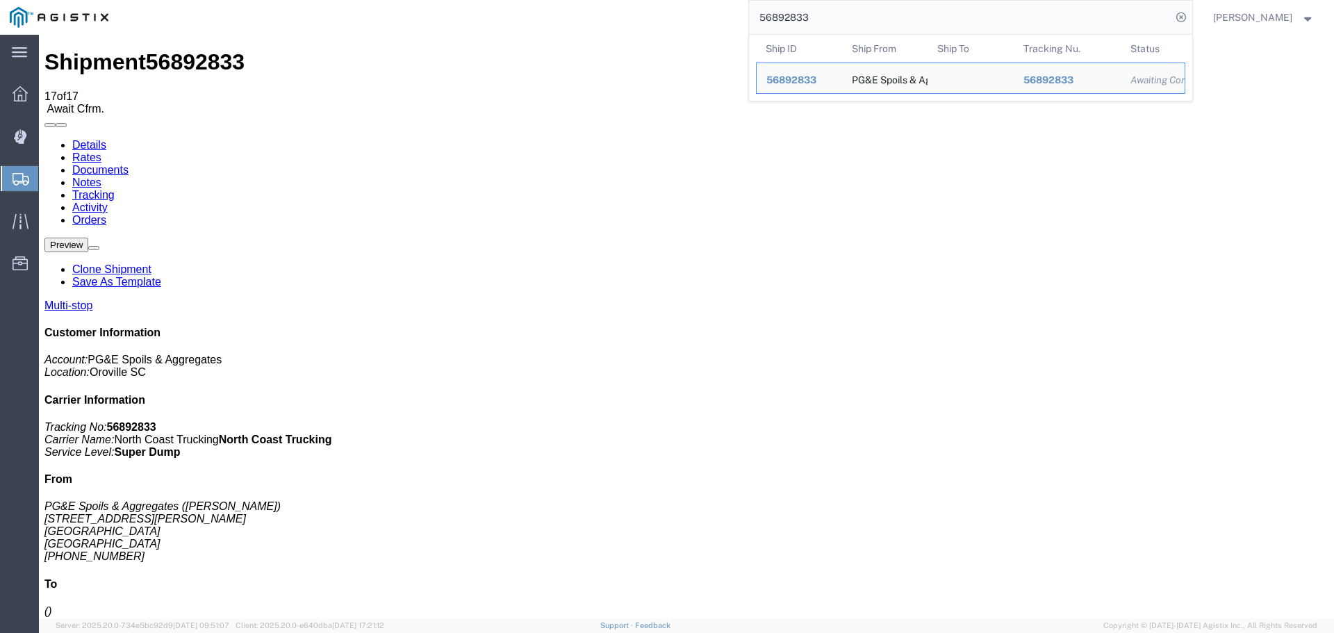
drag, startPoint x: 830, startPoint y: 11, endPoint x: 745, endPoint y: 10, distance: 84.8
click at [745, 10] on div "56892833 Ship ID Ship From Ship To Tracking Nu. Status Ship ID 56892833 Ship Fr…" at bounding box center [655, 17] width 1075 height 35
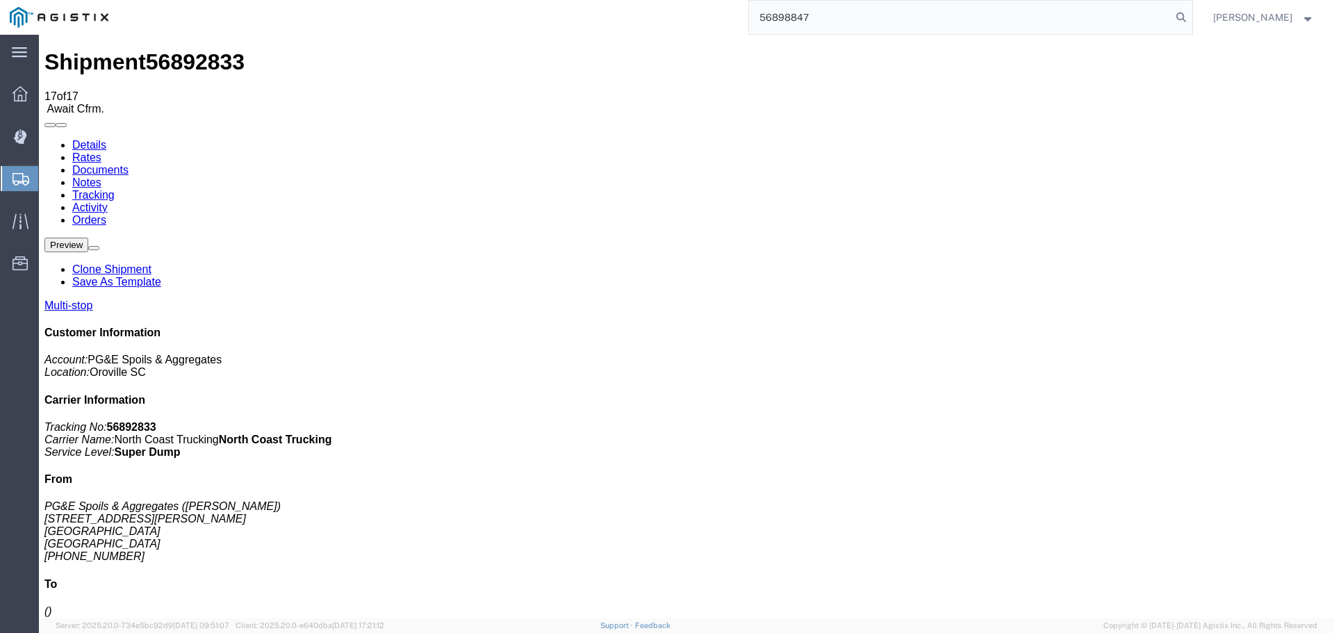
type input "56898847"
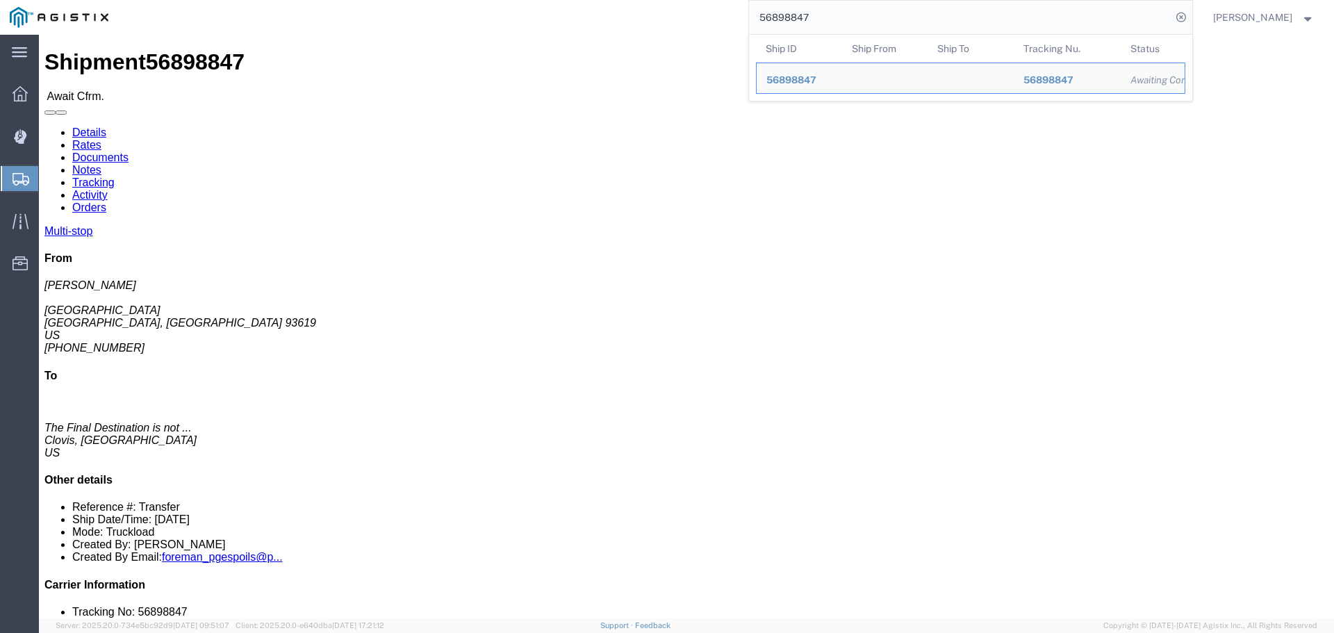
click link "Tracking"
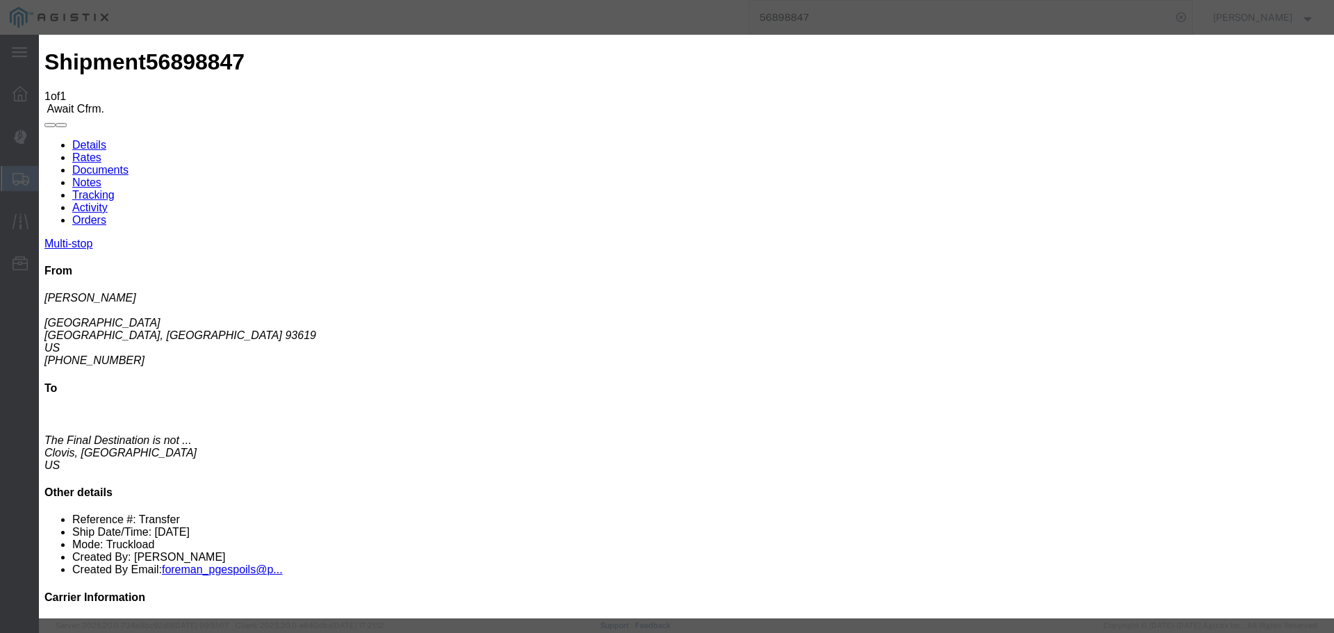
type input "[DATE]"
type input "4:00 PM"
